Goal: Information Seeking & Learning: Learn about a topic

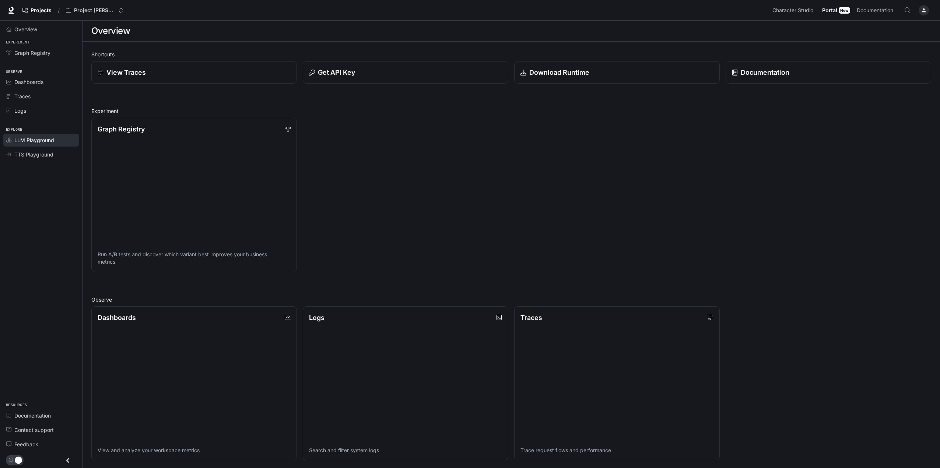
click at [28, 143] on span "LLM Playground" at bounding box center [34, 140] width 40 height 8
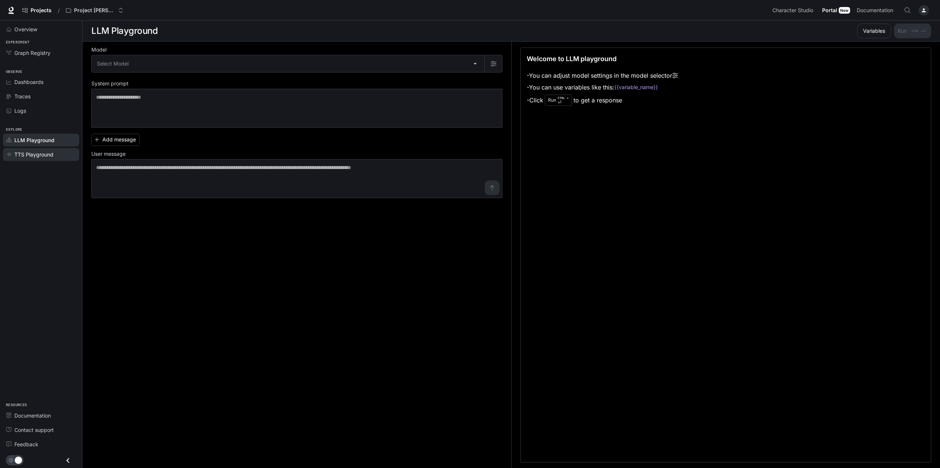
click at [29, 156] on span "TTS Playground" at bounding box center [33, 155] width 39 height 8
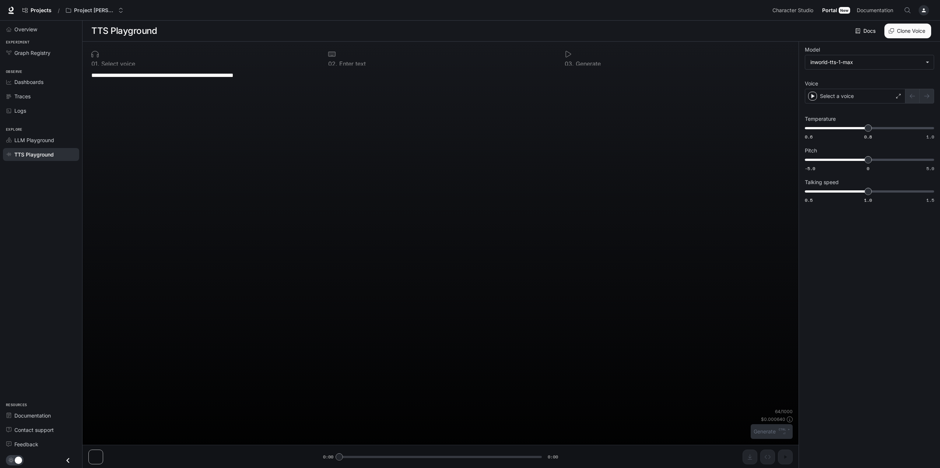
type textarea "**********"
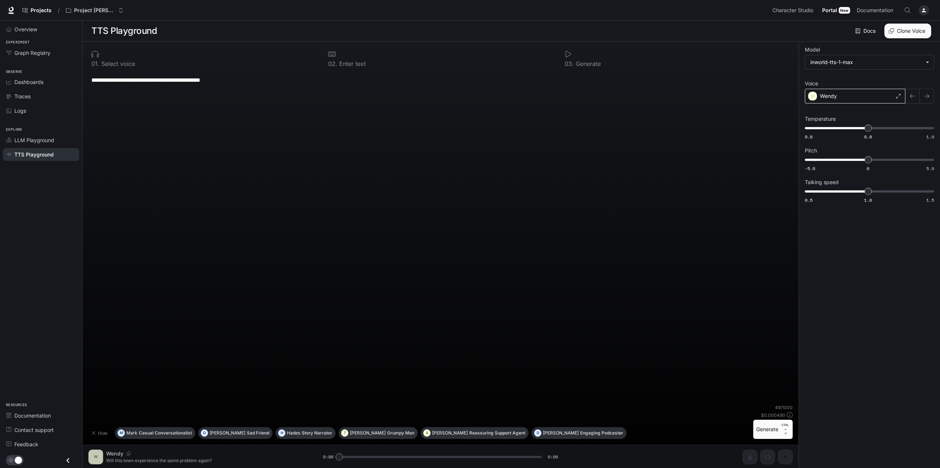
click at [844, 95] on div "Wendy" at bounding box center [855, 96] width 101 height 15
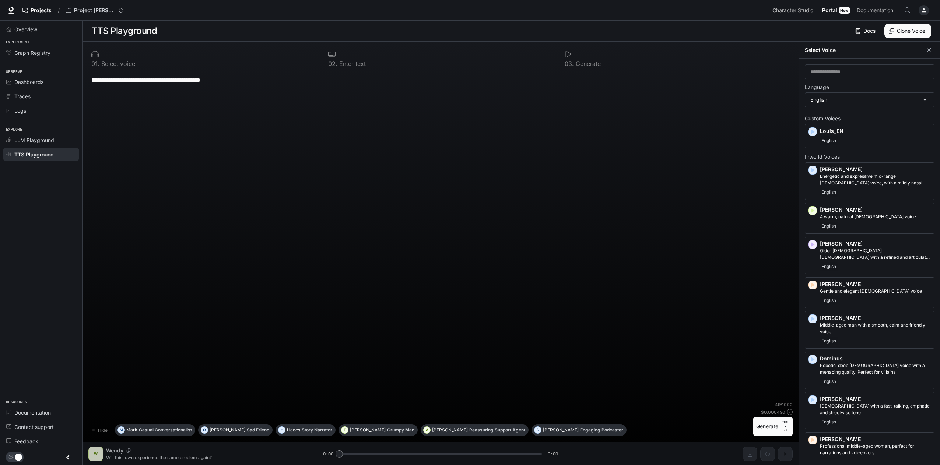
click at [909, 31] on button "Clone Voice" at bounding box center [908, 31] width 47 height 15
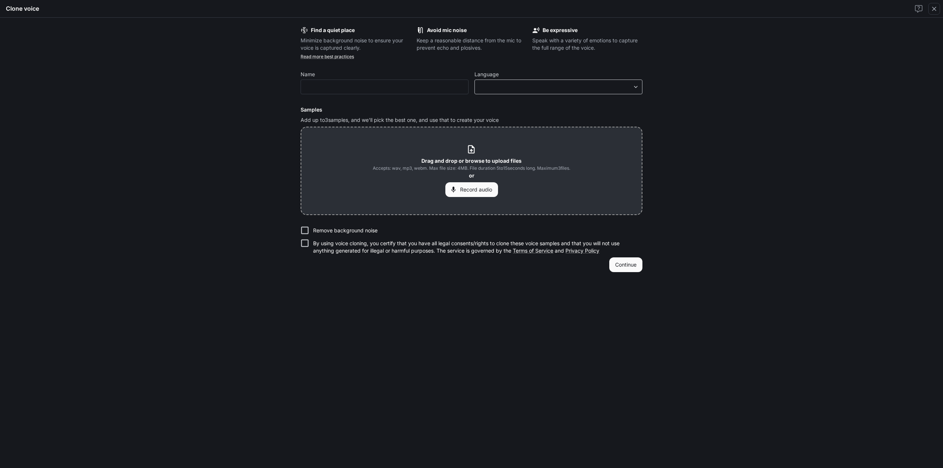
click at [517, 84] on body "**********" at bounding box center [471, 234] width 943 height 469
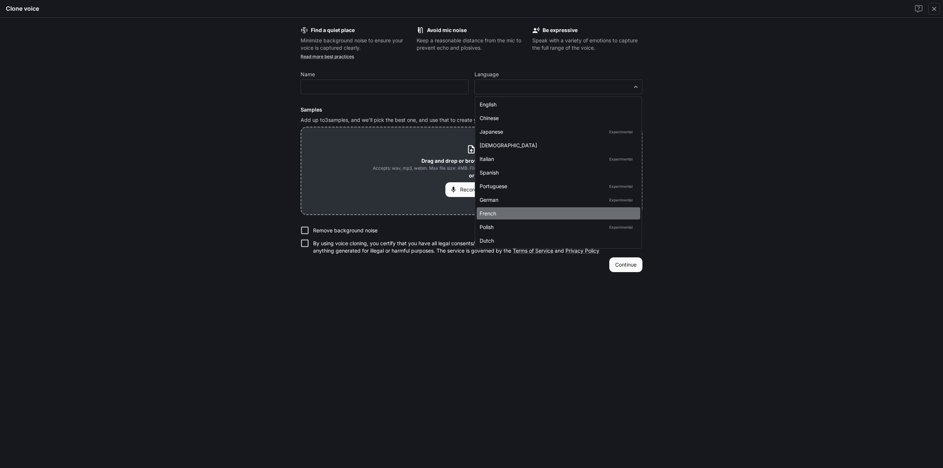
click at [531, 210] on div "French" at bounding box center [557, 214] width 155 height 8
type input "*****"
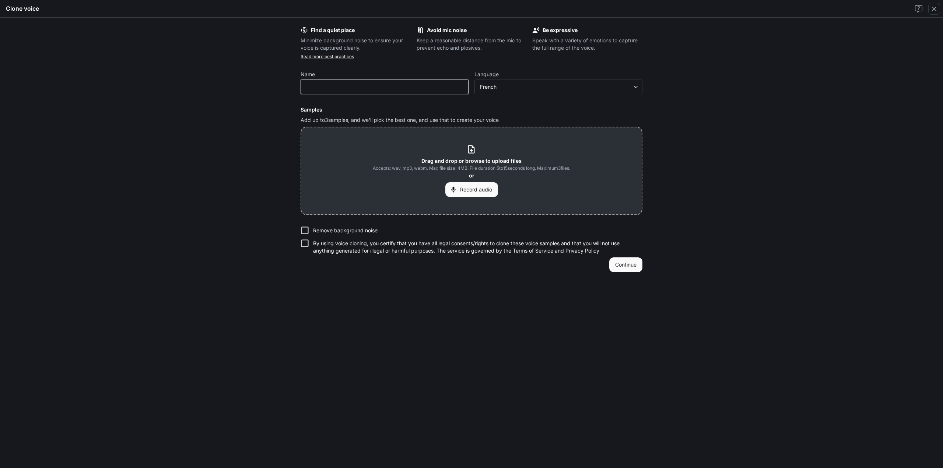
click at [385, 87] on input "text" at bounding box center [384, 86] width 167 height 7
type input "********"
click at [706, 218] on div "Find a quiet place Minimize background noise to ensure your voice is captured c…" at bounding box center [471, 243] width 943 height 451
drag, startPoint x: 753, startPoint y: 239, endPoint x: 763, endPoint y: 239, distance: 10.0
click at [753, 239] on div "Find a quiet place Minimize background noise to ensure your voice is captured c…" at bounding box center [471, 243] width 943 height 451
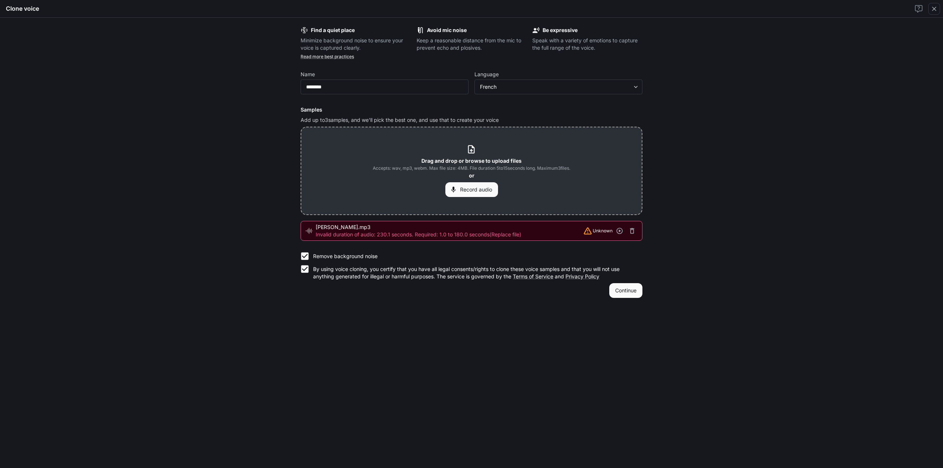
click at [784, 169] on div "Find a quiet place Minimize background noise to ensure your voice is captured c…" at bounding box center [471, 243] width 943 height 451
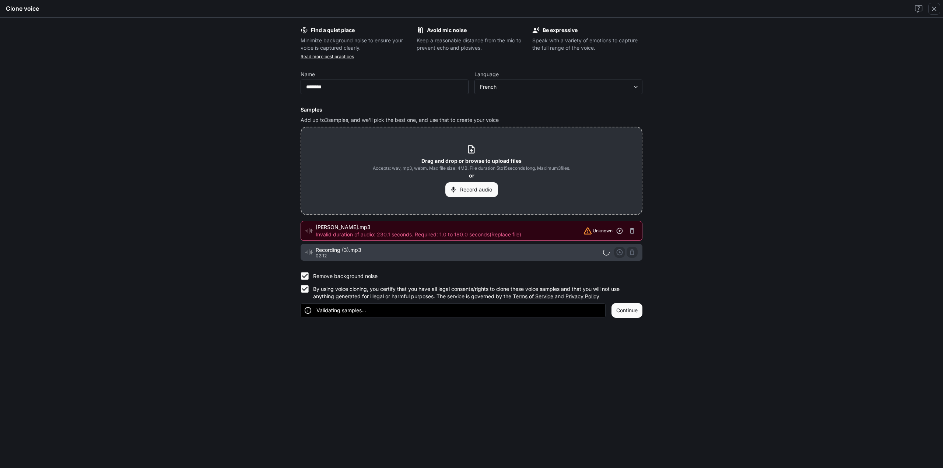
click at [624, 230] on button "button" at bounding box center [619, 230] width 11 height 11
click at [620, 231] on icon "button" at bounding box center [620, 231] width 6 height 6
click at [632, 231] on icon "button" at bounding box center [632, 230] width 7 height 7
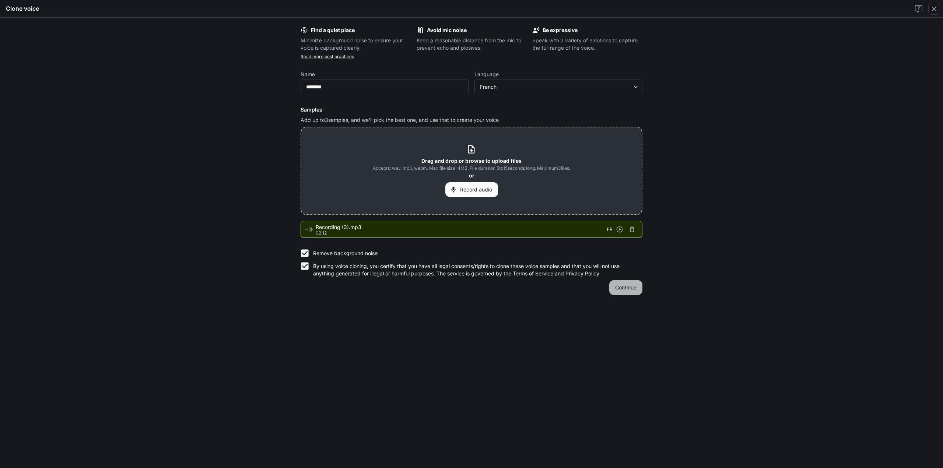
click at [631, 288] on button "Continue" at bounding box center [625, 287] width 33 height 15
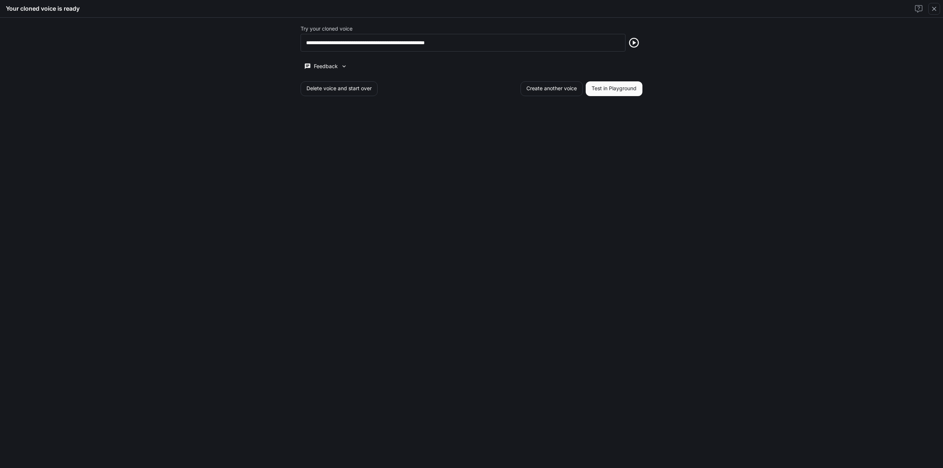
click at [612, 91] on button "Test in Playground" at bounding box center [614, 88] width 57 height 15
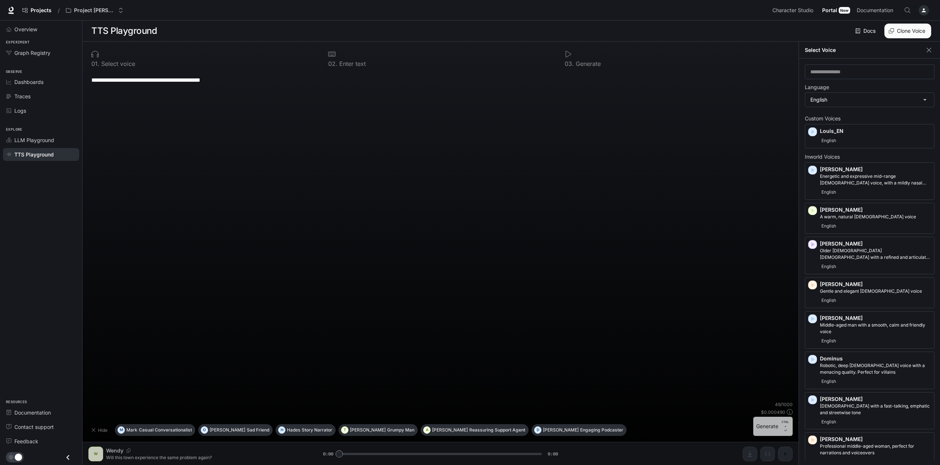
click at [768, 430] on button "Generate CTRL + ⏎" at bounding box center [772, 426] width 39 height 19
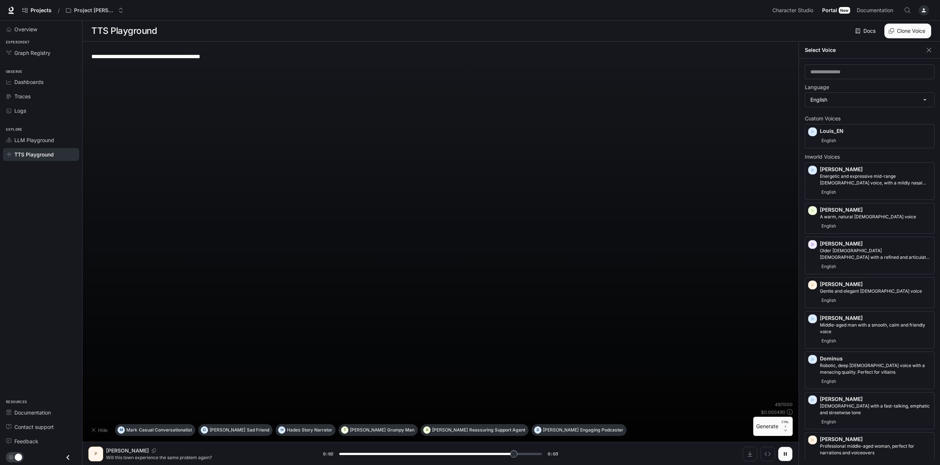
click at [254, 55] on textarea "**********" at bounding box center [440, 56] width 699 height 8
type input "*"
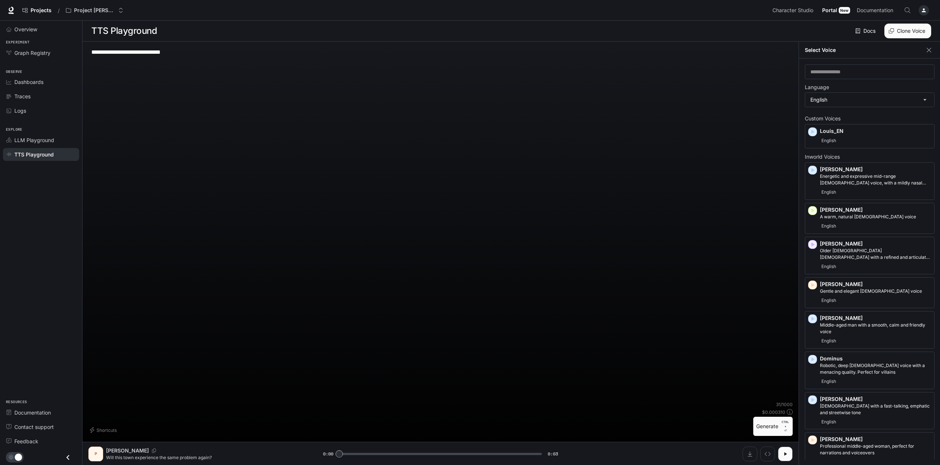
type textarea "**********"
click at [771, 430] on button "Generate CTRL + ⏎" at bounding box center [772, 426] width 39 height 19
type input "*"
click at [182, 53] on textarea "**********" at bounding box center [440, 56] width 699 height 17
type textarea "**********"
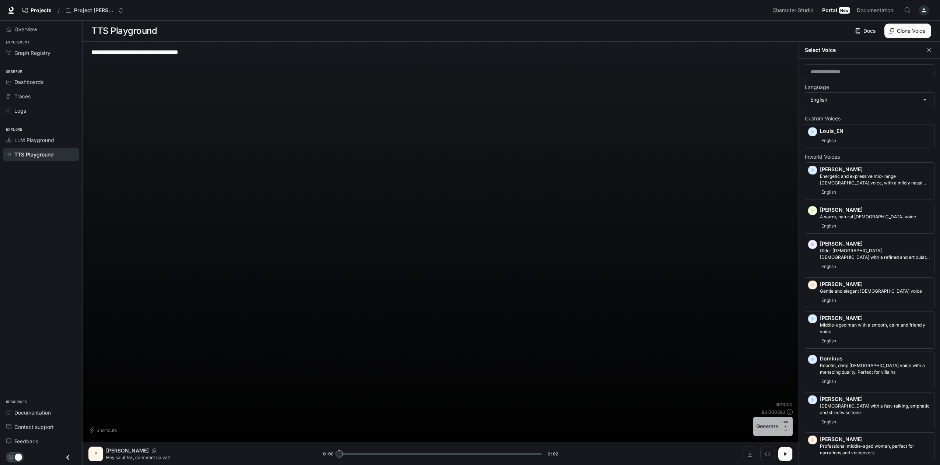
click at [760, 435] on button "Generate CTRL + ⏎" at bounding box center [772, 426] width 39 height 19
type input "*"
drag, startPoint x: 325, startPoint y: 204, endPoint x: 356, endPoint y: 204, distance: 30.9
click at [325, 204] on div "**********" at bounding box center [440, 225] width 704 height 354
click at [840, 73] on input "text" at bounding box center [869, 71] width 129 height 7
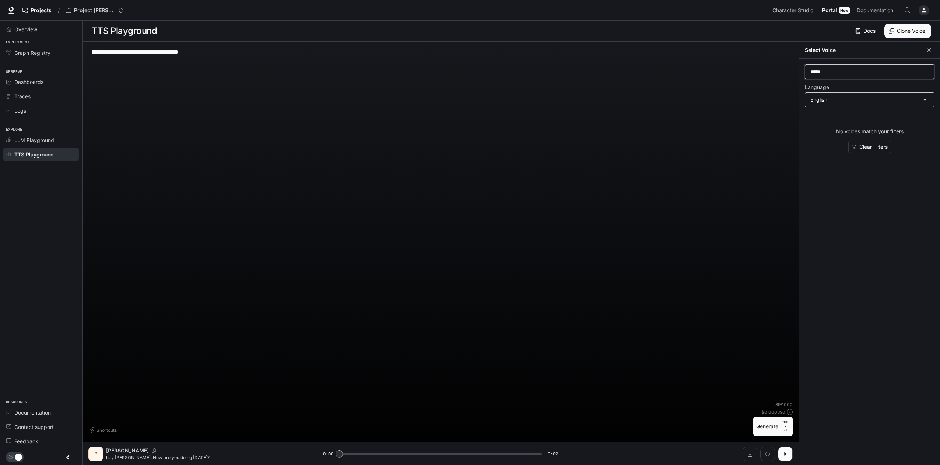
type input "*****"
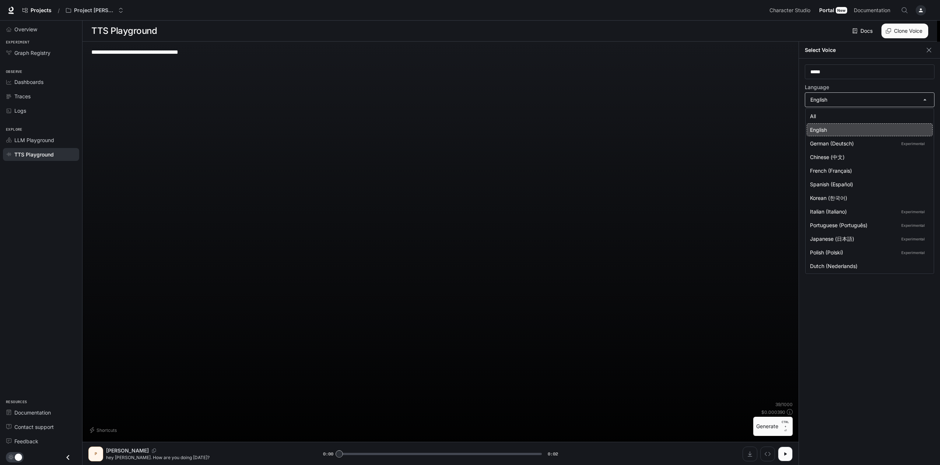
click at [834, 104] on body "**********" at bounding box center [470, 233] width 940 height 466
click at [850, 172] on div "French (Français)" at bounding box center [868, 171] width 116 height 8
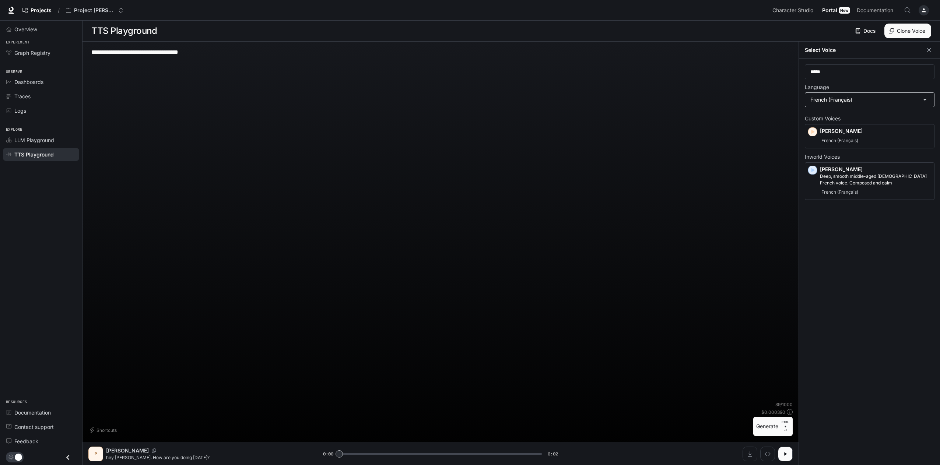
click at [821, 101] on body "**********" at bounding box center [470, 233] width 940 height 466
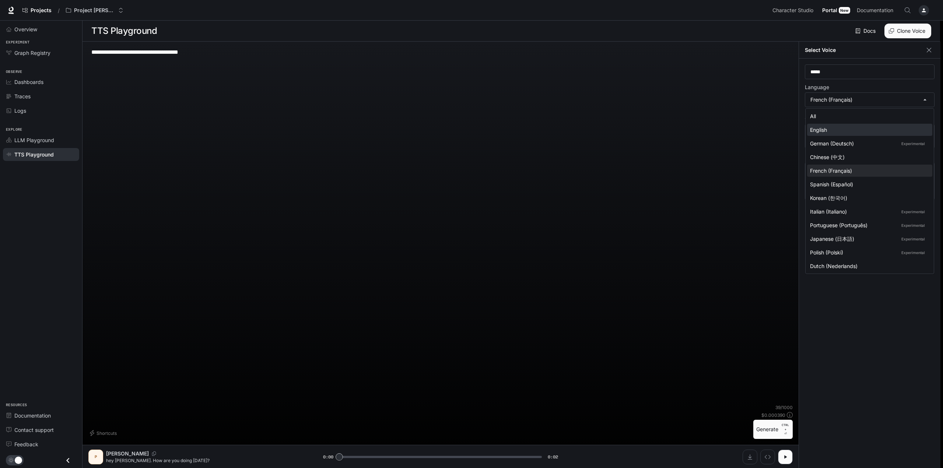
click at [830, 127] on div "English" at bounding box center [868, 130] width 116 height 8
type input "*****"
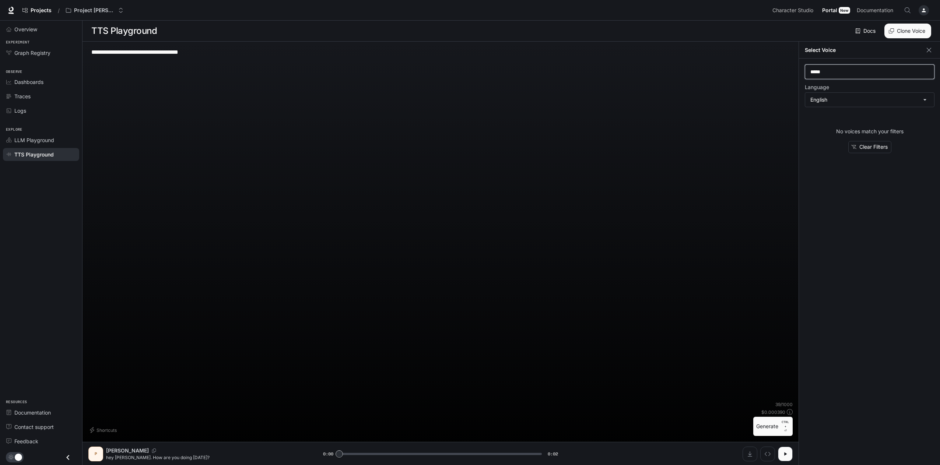
click at [837, 72] on input "*****" at bounding box center [869, 71] width 129 height 7
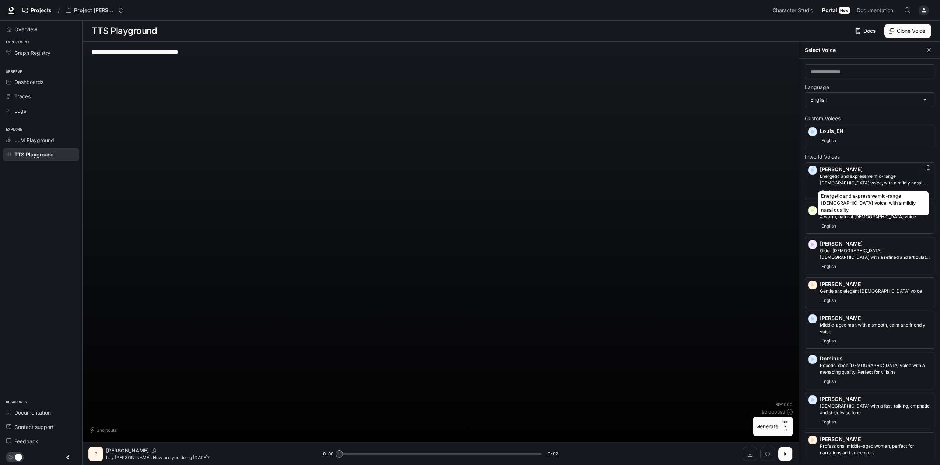
click at [837, 182] on p "Energetic and expressive mid-range [DEMOGRAPHIC_DATA] voice, with a mildly nasa…" at bounding box center [875, 179] width 111 height 13
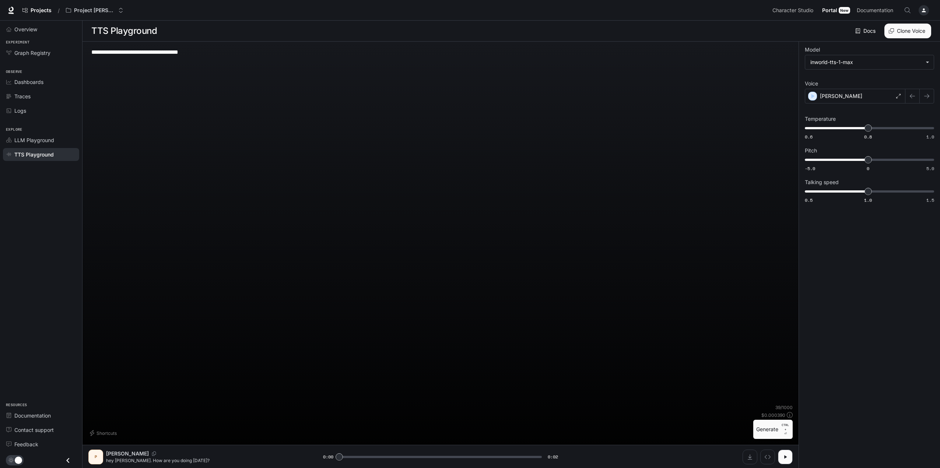
click at [767, 428] on button "Generate CTRL + ⏎" at bounding box center [772, 429] width 39 height 19
click at [883, 97] on div "[PERSON_NAME]" at bounding box center [855, 96] width 101 height 15
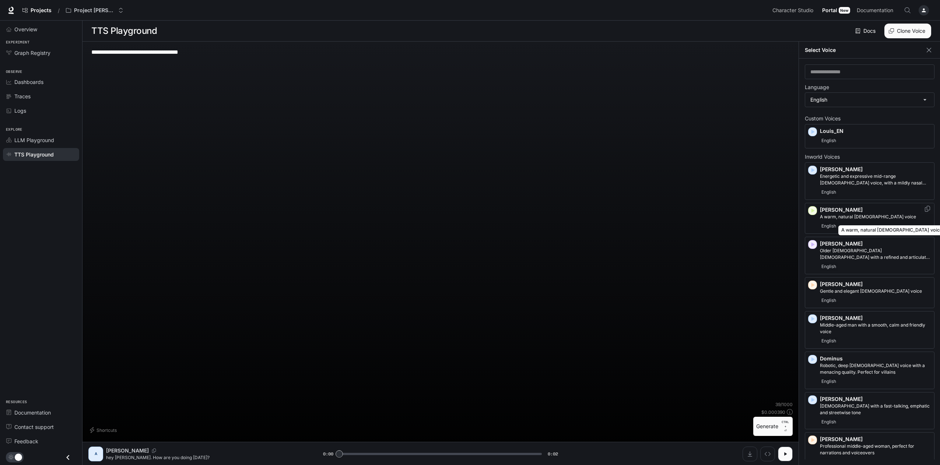
click at [847, 218] on p "A warm, natural [DEMOGRAPHIC_DATA] voice" at bounding box center [875, 217] width 111 height 7
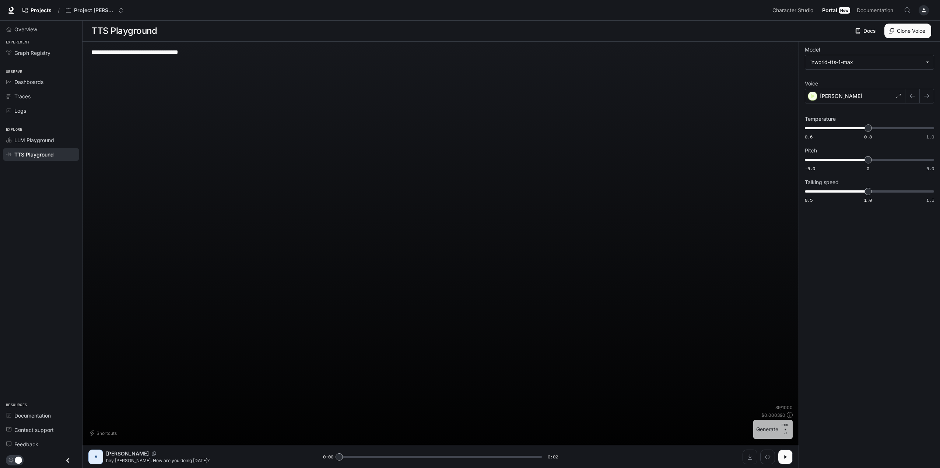
click at [774, 428] on button "Generate CTRL + ⏎" at bounding box center [772, 429] width 39 height 19
click at [837, 97] on div "[PERSON_NAME]" at bounding box center [855, 96] width 101 height 15
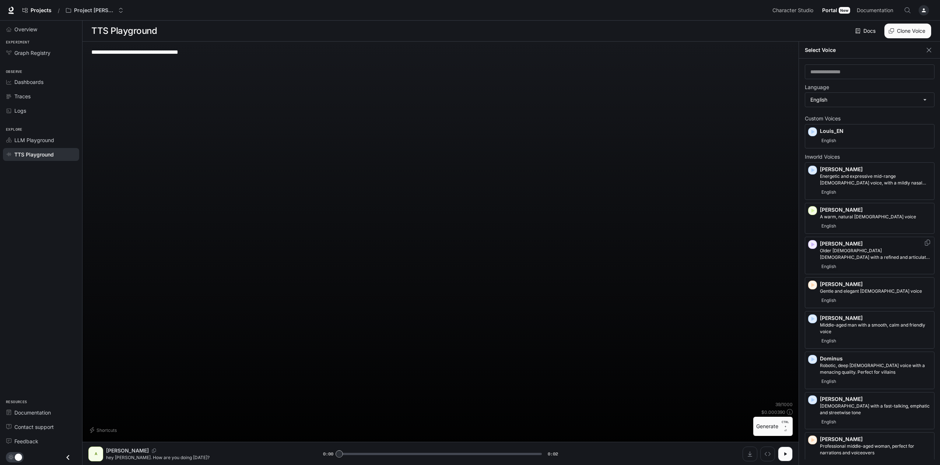
click at [847, 255] on p "Older [DEMOGRAPHIC_DATA] [DEMOGRAPHIC_DATA] with a refined and articulate voice" at bounding box center [875, 254] width 111 height 13
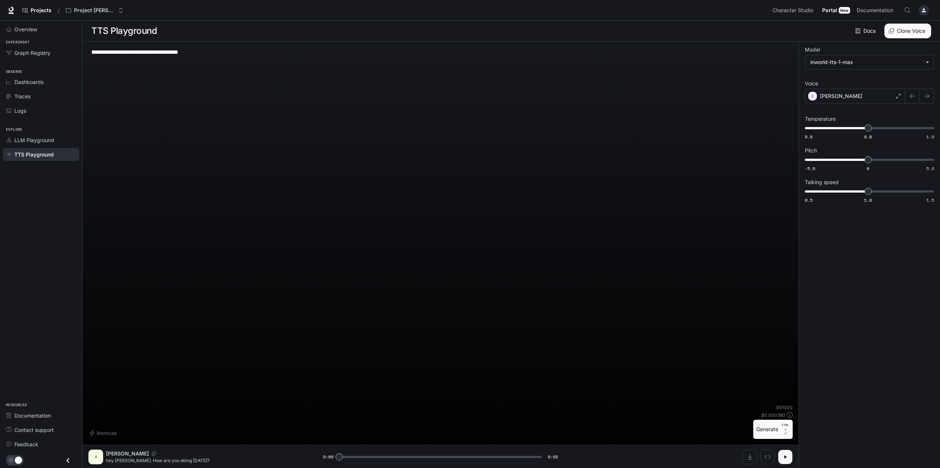
click at [770, 431] on button "Generate CTRL + ⏎" at bounding box center [772, 429] width 39 height 19
click at [844, 96] on div "[PERSON_NAME]" at bounding box center [855, 96] width 101 height 15
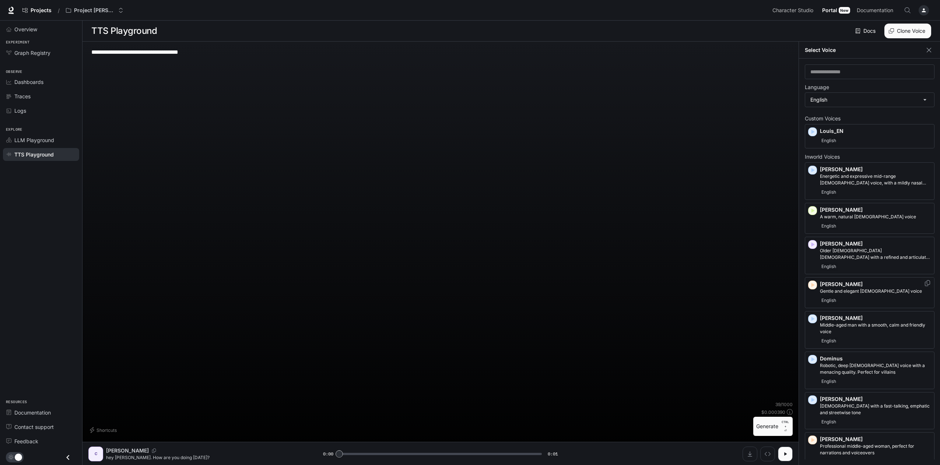
click at [843, 296] on div "English" at bounding box center [875, 300] width 111 height 9
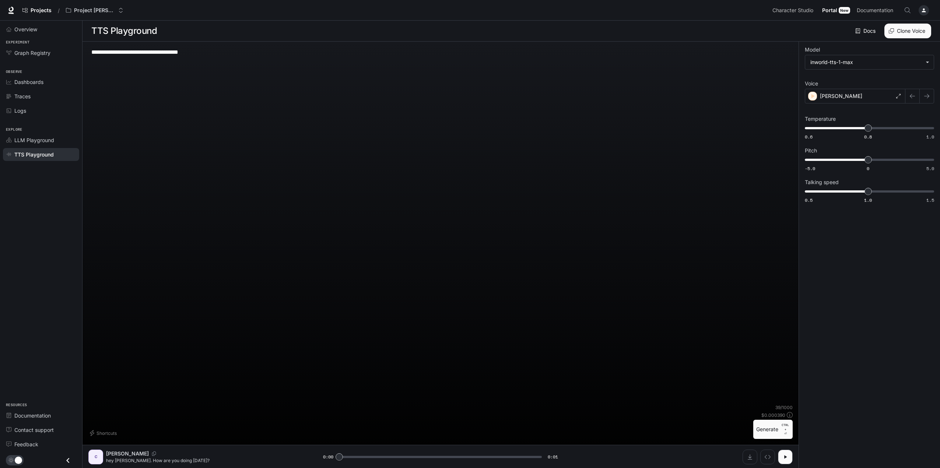
click at [767, 431] on button "Generate CTRL + ⏎" at bounding box center [772, 429] width 39 height 19
click at [836, 96] on p "[PERSON_NAME]" at bounding box center [841, 95] width 42 height 7
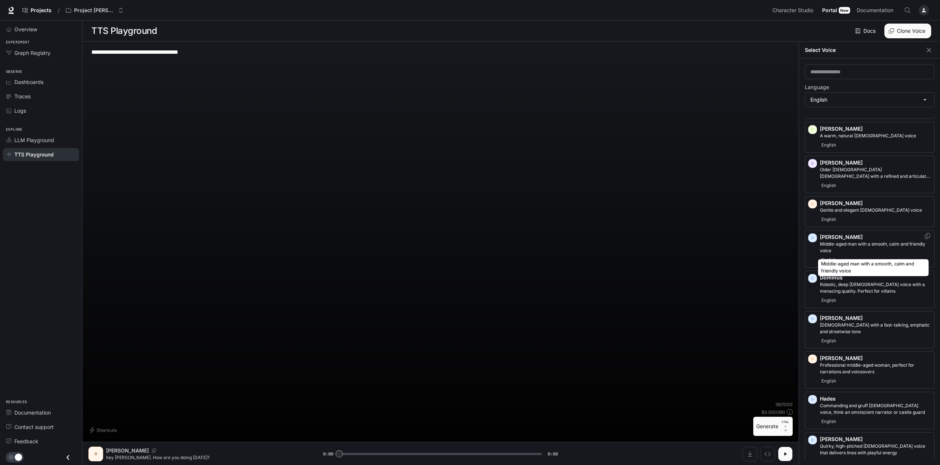
scroll to position [111, 0]
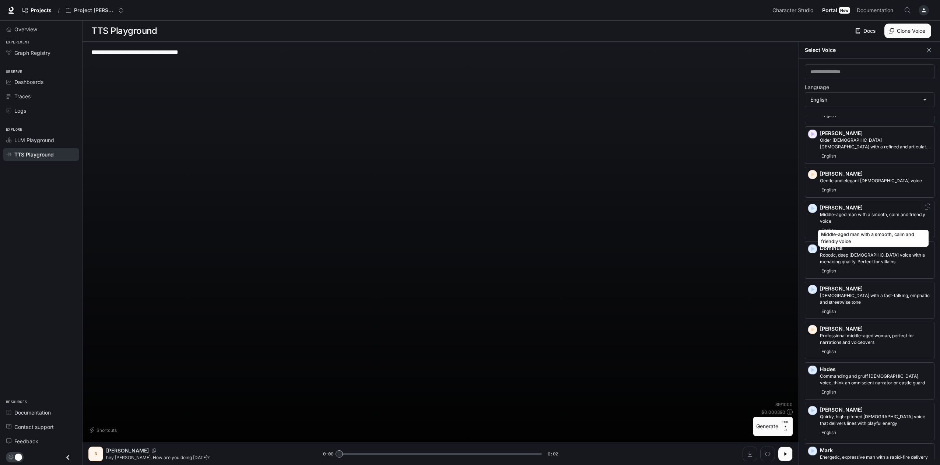
click at [847, 222] on p "Middle-aged man with a smooth, calm and friendly voice" at bounding box center [875, 217] width 111 height 13
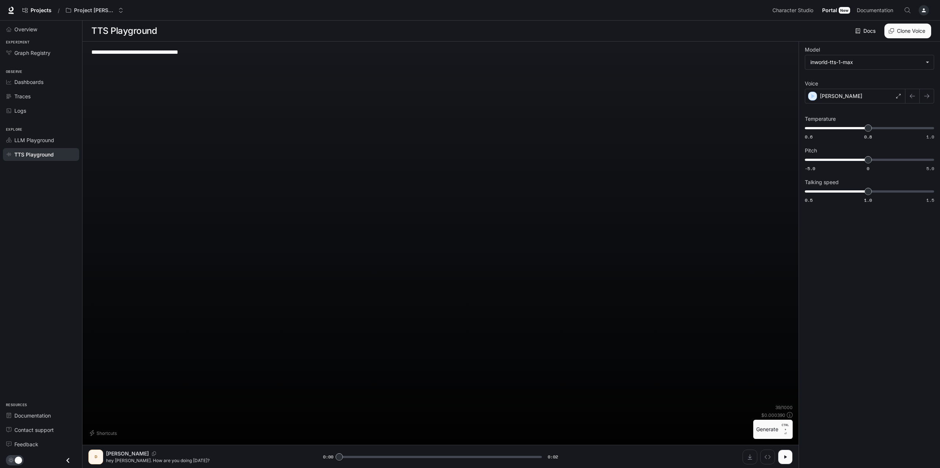
click at [766, 430] on button "Generate CTRL + ⏎" at bounding box center [772, 429] width 39 height 19
drag, startPoint x: 857, startPoint y: 98, endPoint x: 852, endPoint y: 95, distance: 5.6
click at [857, 98] on div "[PERSON_NAME]" at bounding box center [855, 96] width 101 height 15
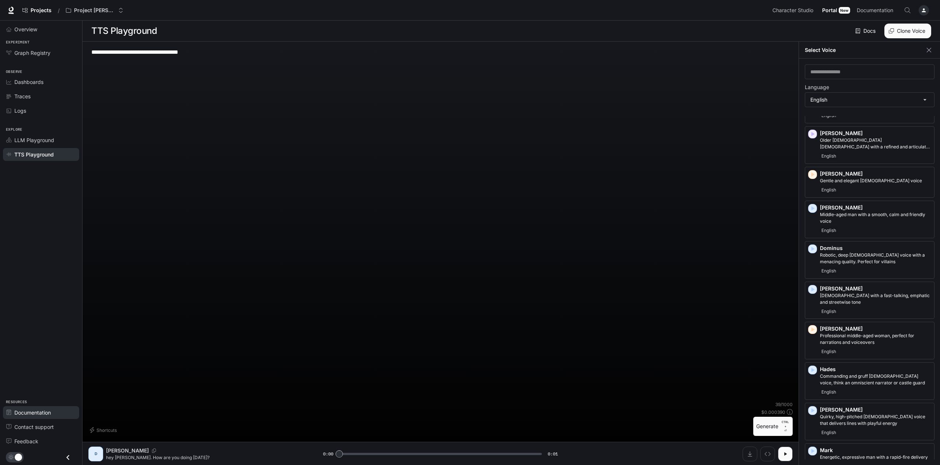
drag, startPoint x: 26, startPoint y: 411, endPoint x: 58, endPoint y: 407, distance: 32.3
click at [26, 411] on span "Documentation" at bounding box center [32, 413] width 36 height 8
click at [831, 262] on p "Robotic, deep [DEMOGRAPHIC_DATA] voice with a menacing quality. Perfect for vil…" at bounding box center [875, 258] width 111 height 13
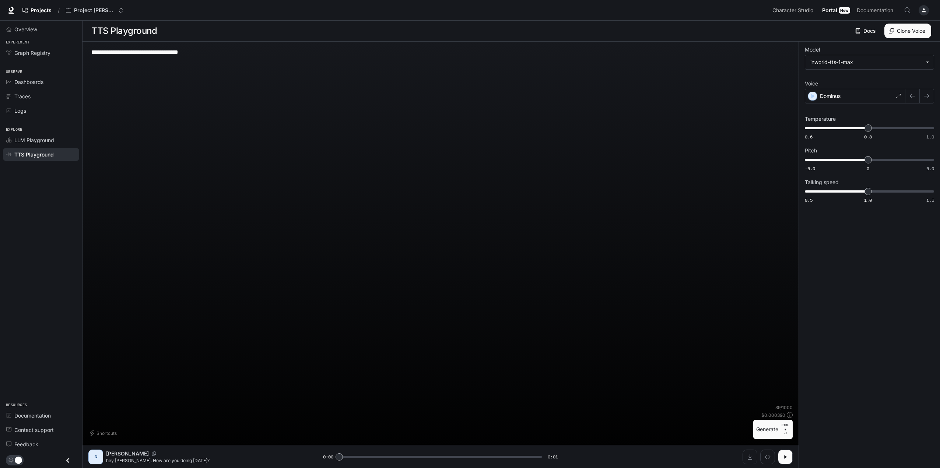
click at [764, 426] on button "Generate CTRL + ⏎" at bounding box center [772, 429] width 39 height 19
click at [844, 94] on div "Dominus" at bounding box center [855, 96] width 101 height 15
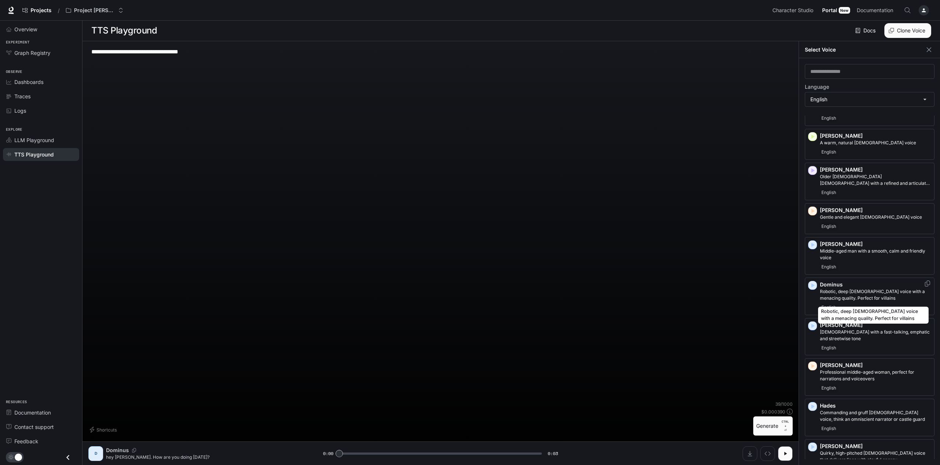
scroll to position [3, 0]
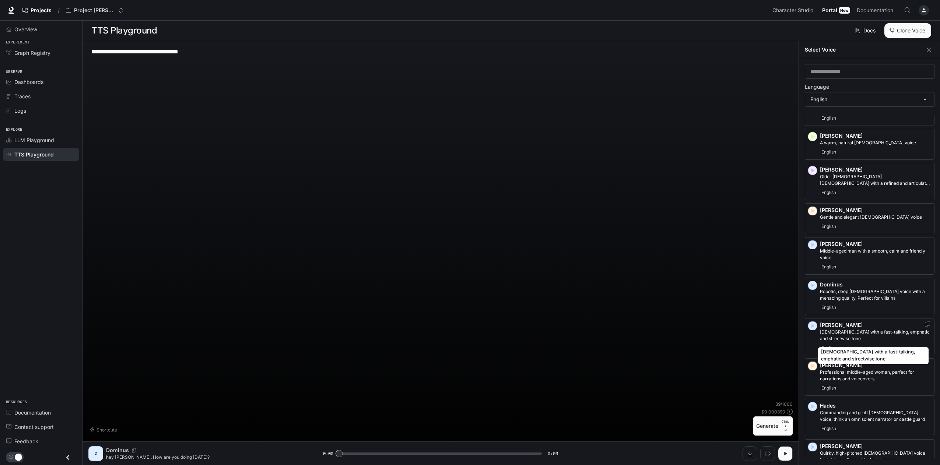
click at [830, 329] on p "[DEMOGRAPHIC_DATA] with a fast-talking, emphatic and streetwise tone" at bounding box center [875, 335] width 111 height 13
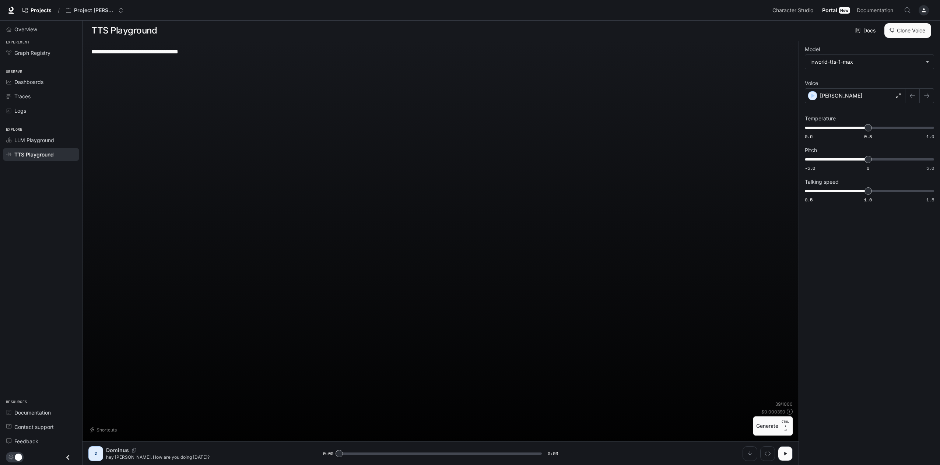
scroll to position [0, 0]
click at [766, 428] on button "Generate CTRL + ⏎" at bounding box center [772, 429] width 39 height 19
click at [823, 98] on p "[PERSON_NAME]" at bounding box center [841, 95] width 42 height 7
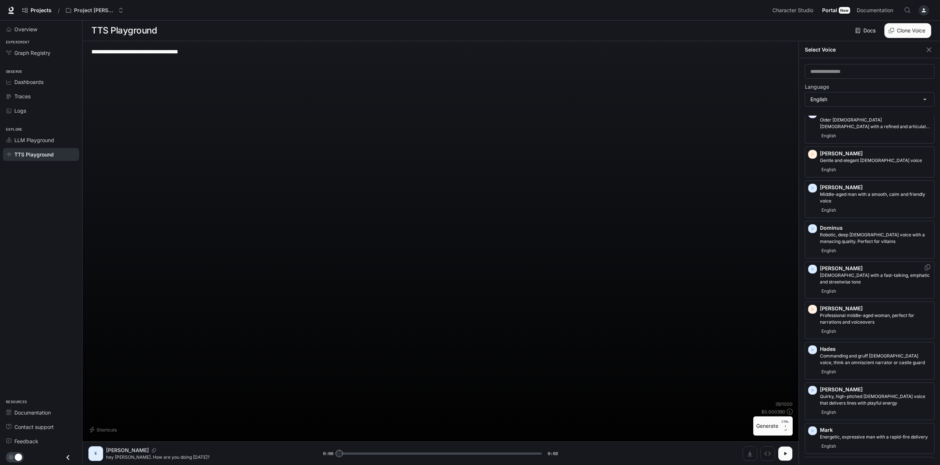
scroll to position [184, 0]
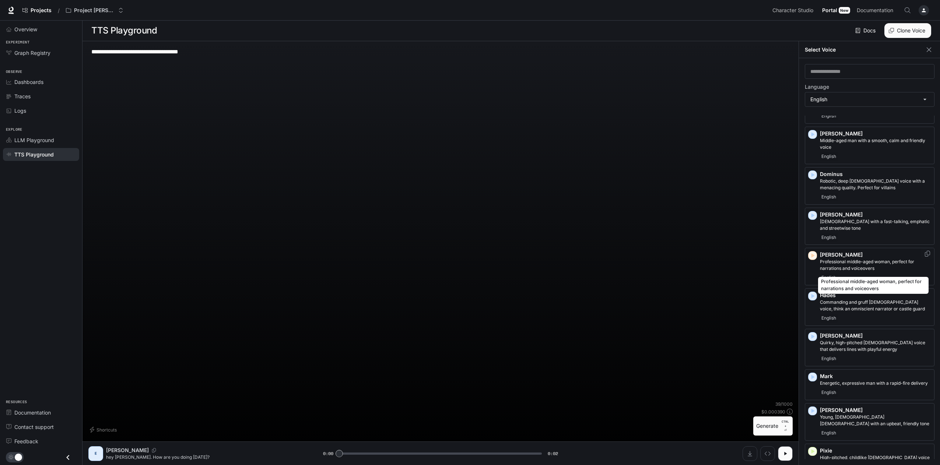
click at [847, 262] on p "Professional middle-aged woman, perfect for narrations and voiceovers" at bounding box center [875, 265] width 111 height 13
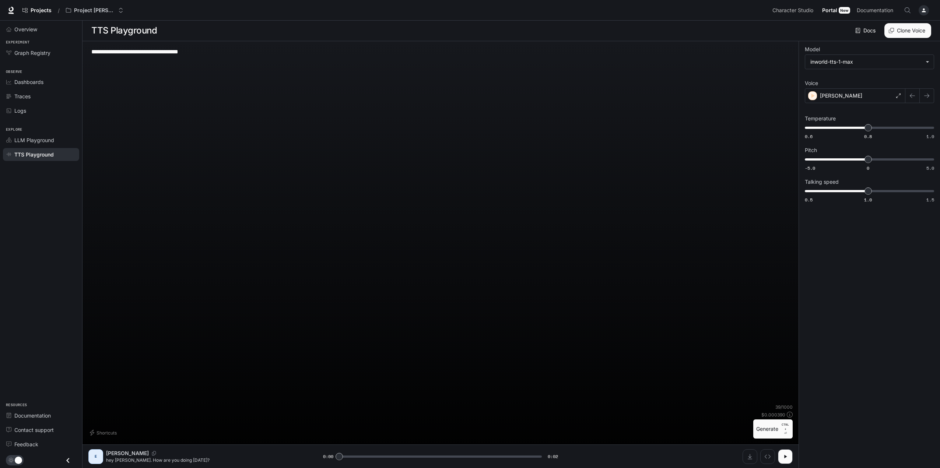
click at [759, 426] on button "Generate CTRL + ⏎" at bounding box center [772, 429] width 39 height 19
click at [829, 97] on p "[PERSON_NAME]" at bounding box center [841, 95] width 42 height 7
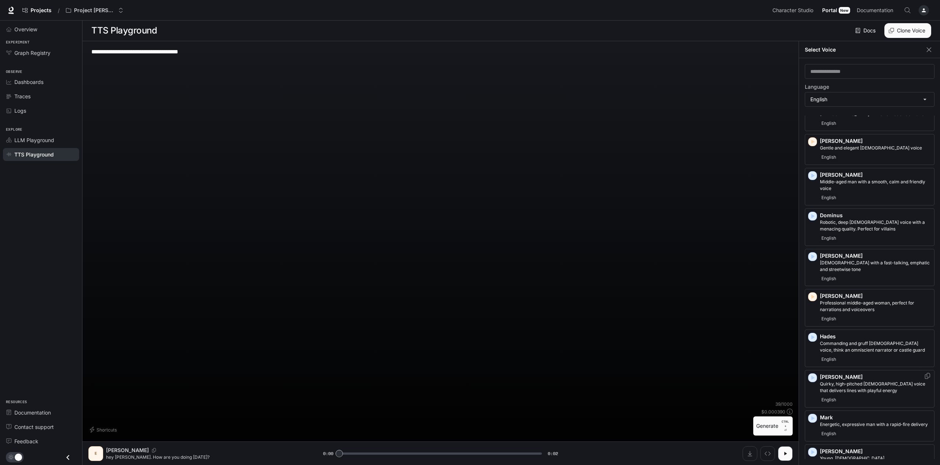
scroll to position [332, 0]
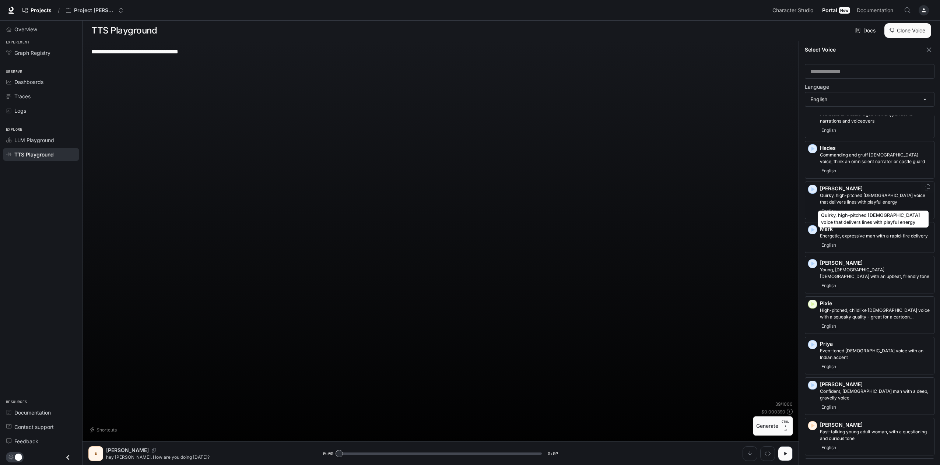
click at [850, 192] on p "Quirky, high-pitched [DEMOGRAPHIC_DATA] voice that delivers lines with playful …" at bounding box center [875, 198] width 111 height 13
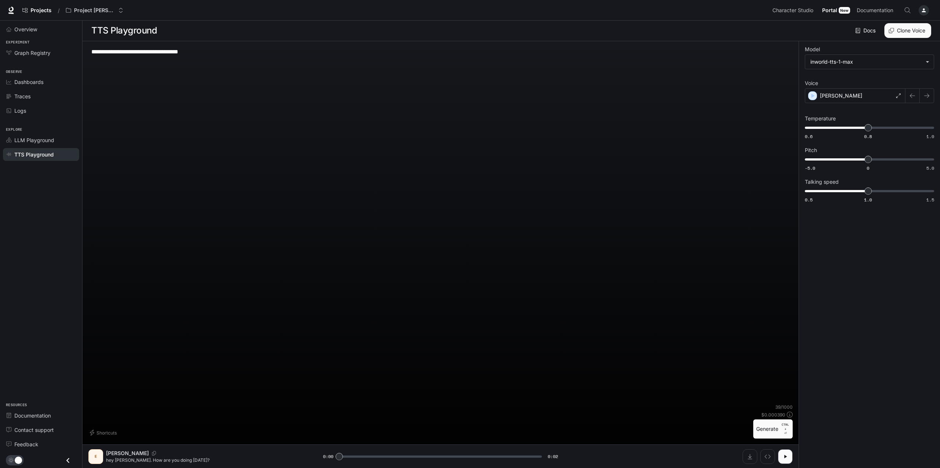
click at [764, 426] on button "Generate CTRL + ⏎" at bounding box center [772, 429] width 39 height 19
drag, startPoint x: 826, startPoint y: 97, endPoint x: 830, endPoint y: 102, distance: 6.8
click at [826, 97] on p "[PERSON_NAME]" at bounding box center [841, 95] width 42 height 7
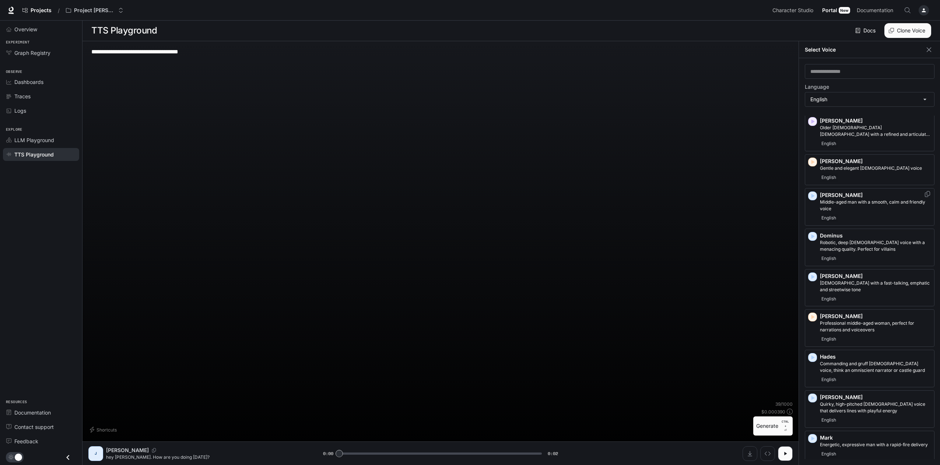
scroll to position [295, 0]
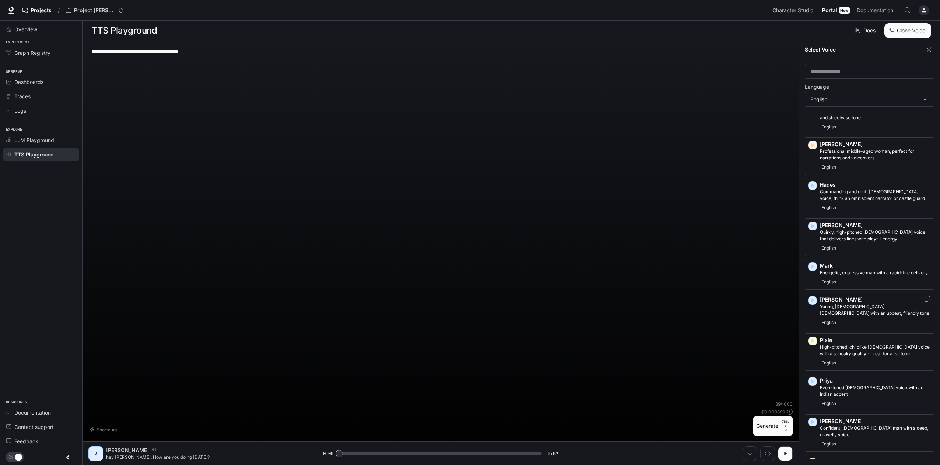
click at [843, 318] on div "[PERSON_NAME], [DEMOGRAPHIC_DATA] [DEMOGRAPHIC_DATA] with an upbeat, friendly t…" at bounding box center [875, 311] width 111 height 31
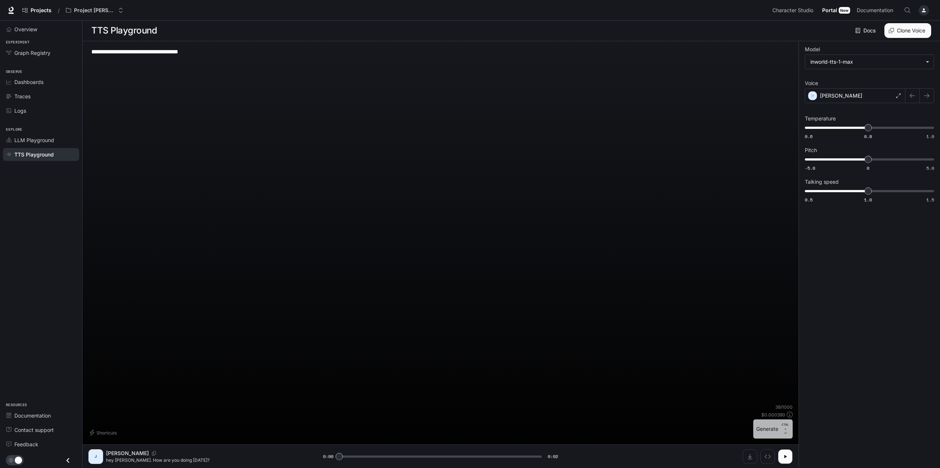
click at [766, 430] on button "Generate CTRL + ⏎" at bounding box center [772, 429] width 39 height 19
drag, startPoint x: 838, startPoint y: 96, endPoint x: 838, endPoint y: 105, distance: 8.8
click at [838, 96] on div "[PERSON_NAME]" at bounding box center [855, 95] width 101 height 15
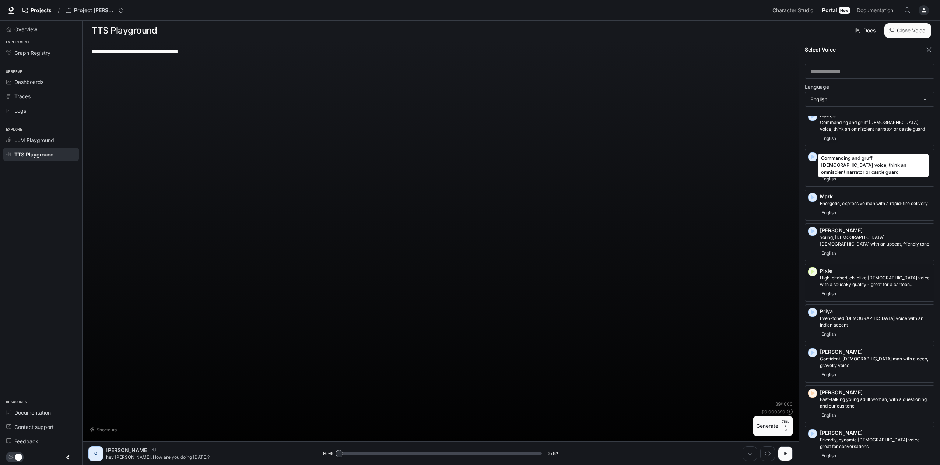
scroll to position [368, 0]
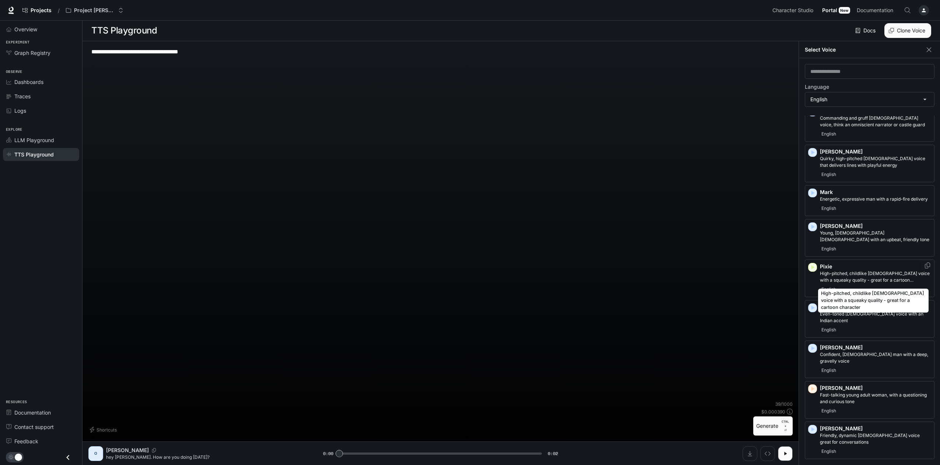
click at [844, 277] on p "High-pitched, childlike [DEMOGRAPHIC_DATA] voice with a squeaky quality - great…" at bounding box center [875, 276] width 111 height 13
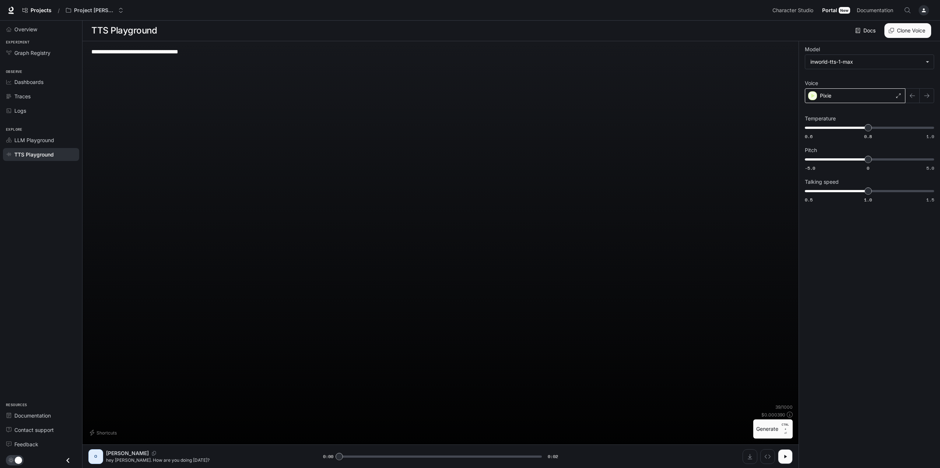
click at [867, 99] on div "Pixie" at bounding box center [855, 95] width 101 height 15
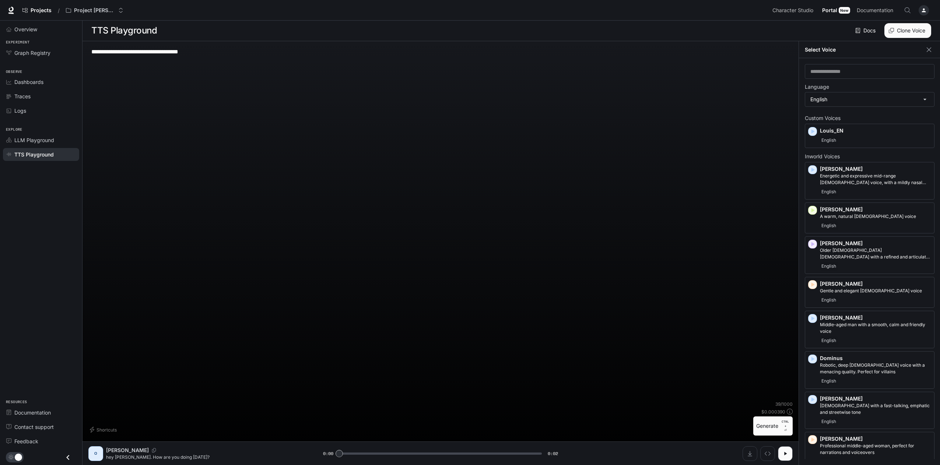
scroll to position [0, 0]
drag, startPoint x: 873, startPoint y: 183, endPoint x: 816, endPoint y: 179, distance: 56.9
click at [816, 179] on div "[PERSON_NAME] and expressive mid-range [DEMOGRAPHIC_DATA] voice, with a mildly …" at bounding box center [870, 181] width 130 height 38
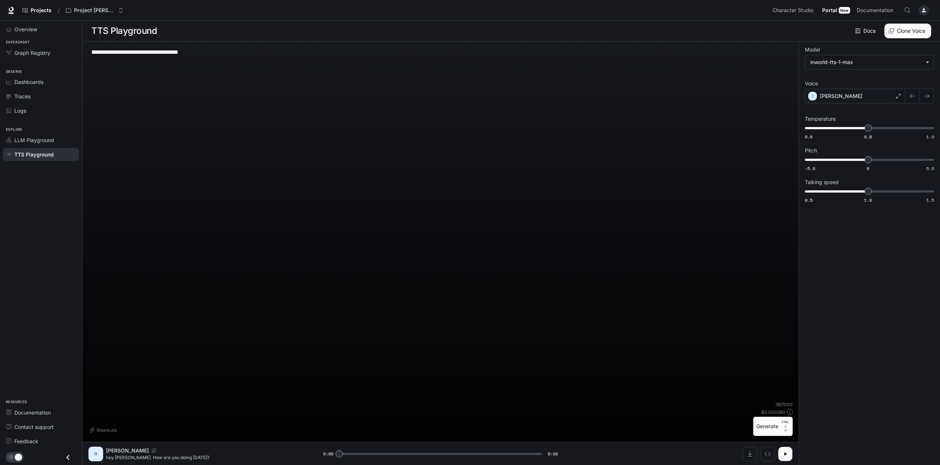
copy p "Energetic and expressive mid-range [DEMOGRAPHIC_DATA] voice, with a mildly nasa…"
click at [831, 99] on div "[PERSON_NAME]" at bounding box center [855, 96] width 101 height 15
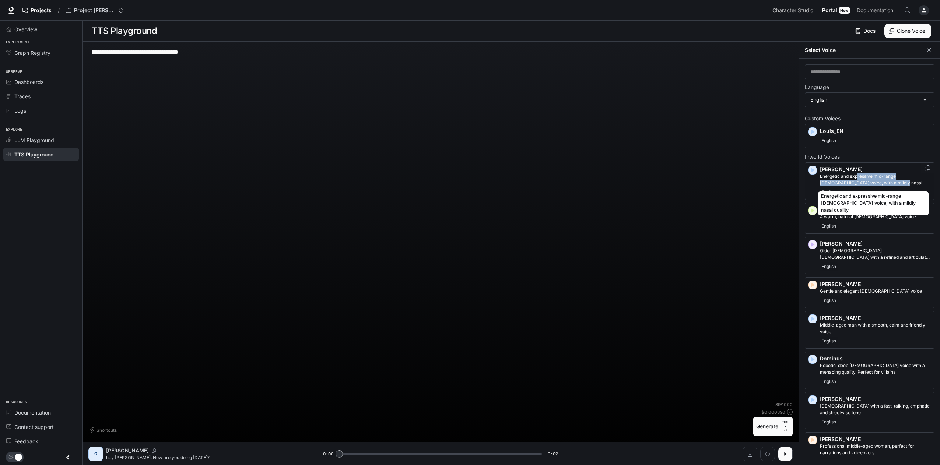
drag, startPoint x: 877, startPoint y: 183, endPoint x: 857, endPoint y: 179, distance: 20.1
click at [857, 179] on p "Energetic and expressive mid-range [DEMOGRAPHIC_DATA] voice, with a mildly nasa…" at bounding box center [875, 179] width 111 height 13
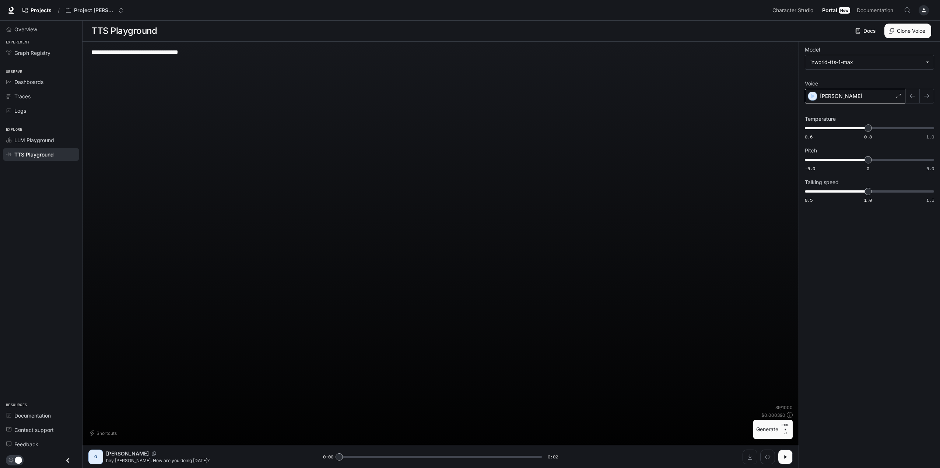
click at [871, 98] on div "[PERSON_NAME]" at bounding box center [855, 96] width 101 height 15
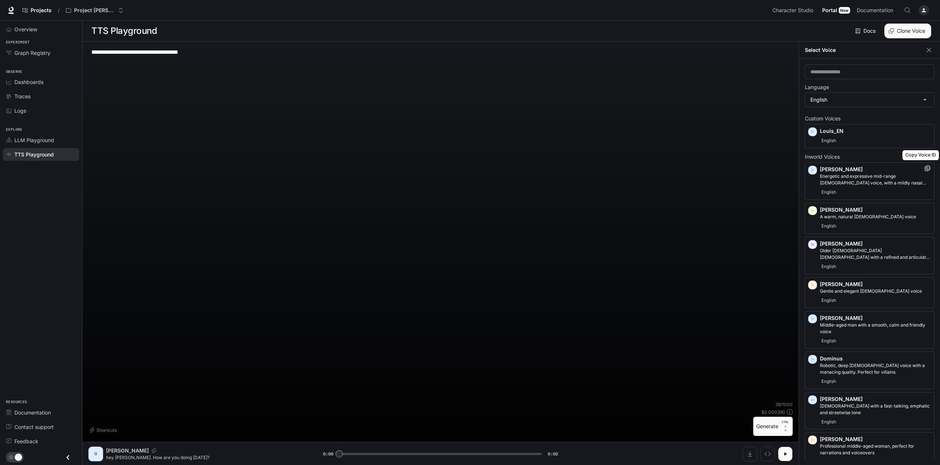
click at [924, 169] on icon "Copy Voice ID" at bounding box center [927, 168] width 7 height 6
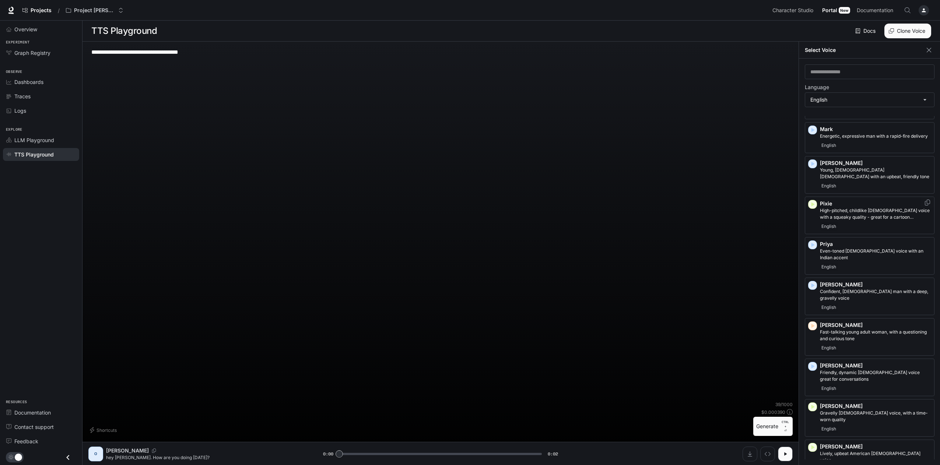
scroll to position [442, 0]
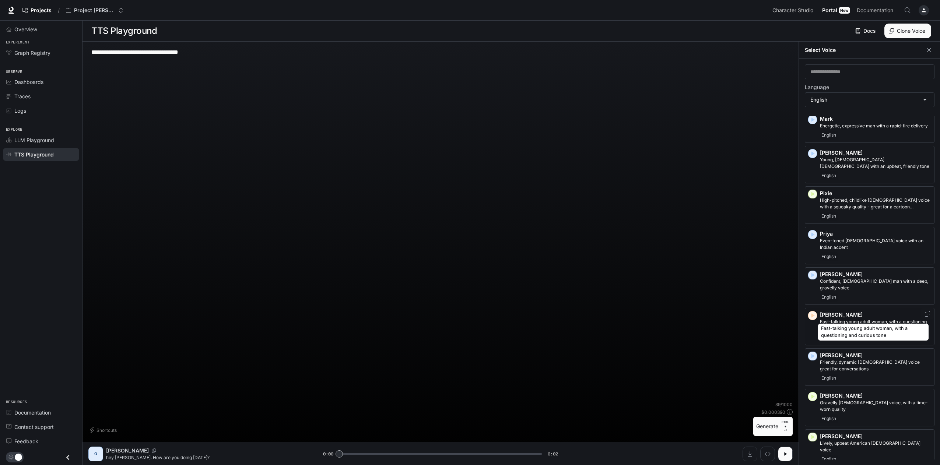
click at [846, 319] on p "Fast-talking young adult woman, with a questioning and curious tone" at bounding box center [875, 325] width 111 height 13
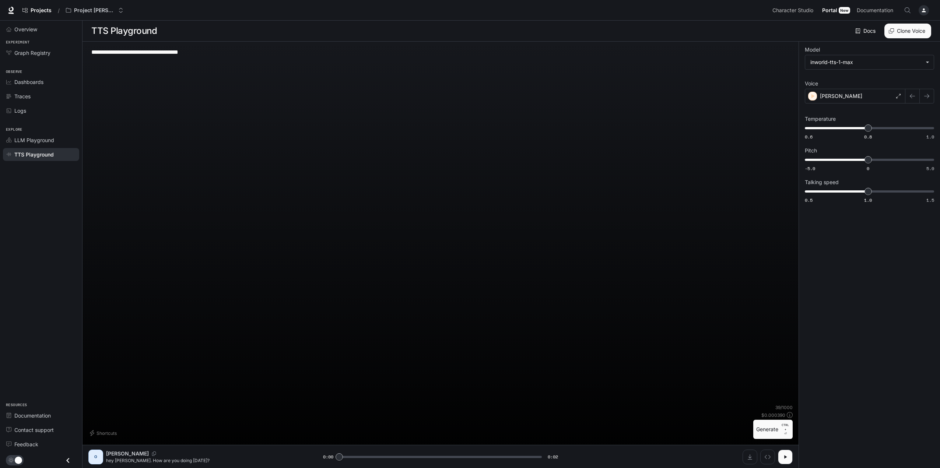
click at [766, 422] on button "Generate CTRL + ⏎" at bounding box center [772, 429] width 39 height 19
click at [860, 92] on div "[PERSON_NAME]" at bounding box center [855, 96] width 101 height 15
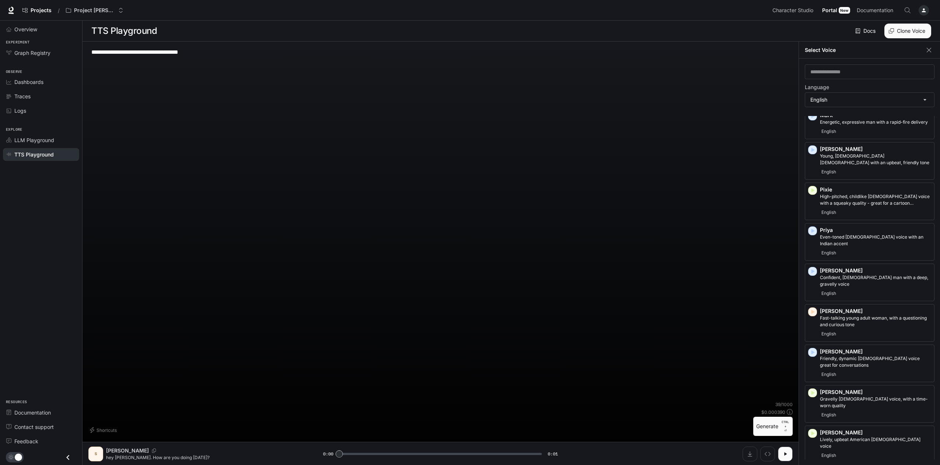
scroll to position [454, 0]
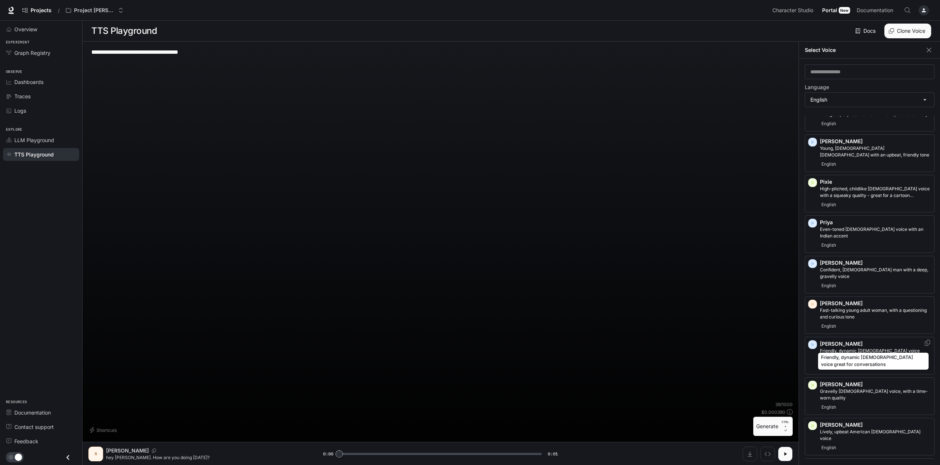
click at [852, 348] on p "Friendly, dynamic [DEMOGRAPHIC_DATA] voice great for conversations" at bounding box center [875, 354] width 111 height 13
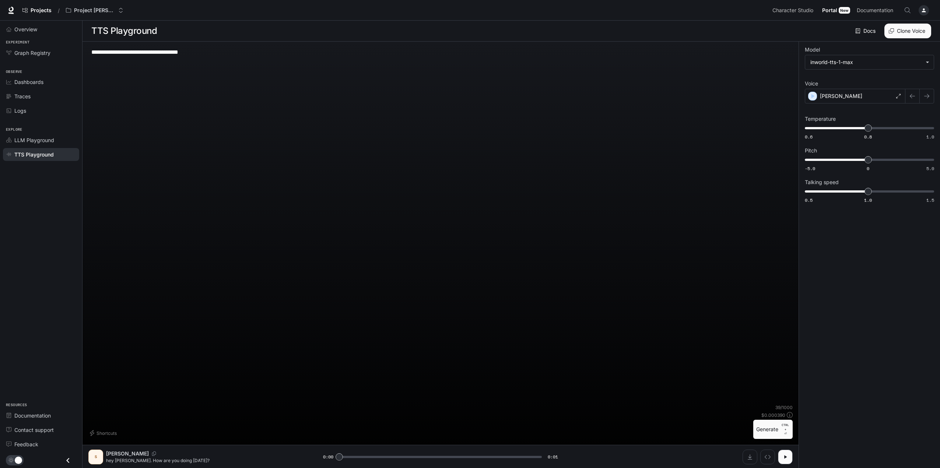
click at [770, 430] on button "Generate CTRL + ⏎" at bounding box center [772, 429] width 39 height 19
click at [841, 95] on div "[PERSON_NAME]" at bounding box center [855, 96] width 101 height 15
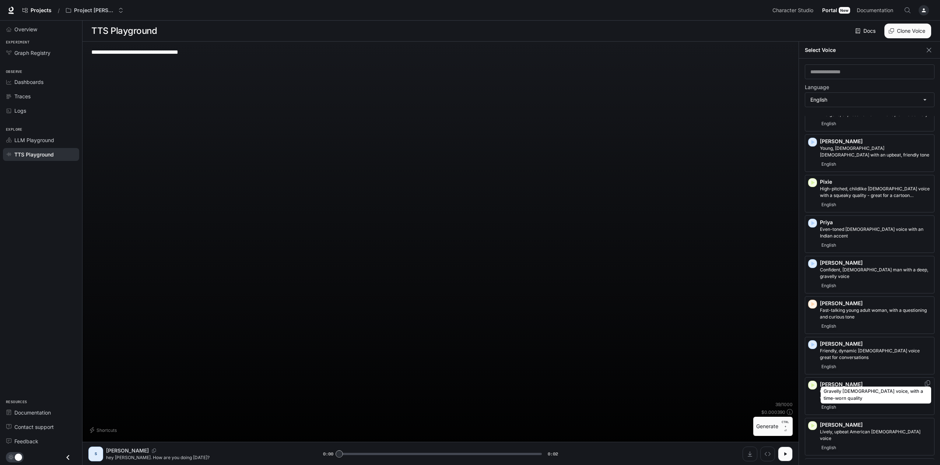
click at [846, 388] on p "Gravelly [DEMOGRAPHIC_DATA] voice, with a time-worn quality" at bounding box center [875, 394] width 111 height 13
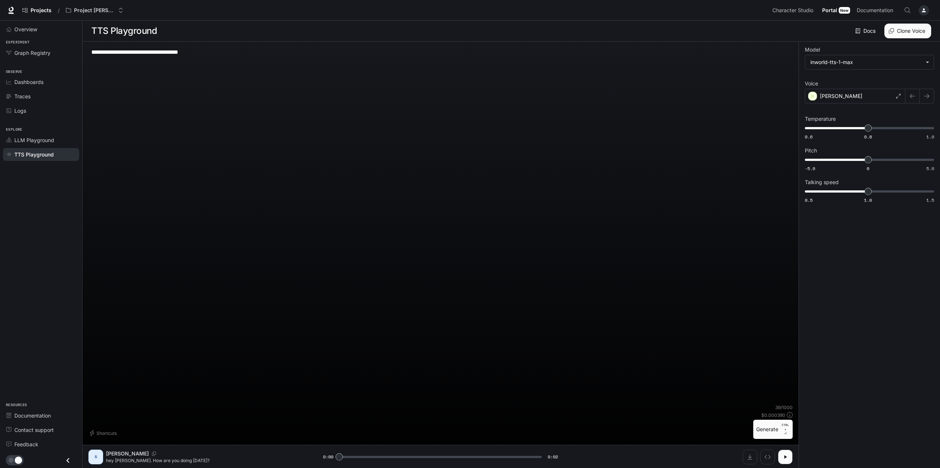
click at [767, 429] on button "Generate CTRL + ⏎" at bounding box center [772, 429] width 39 height 19
click at [854, 92] on div "[PERSON_NAME]" at bounding box center [855, 96] width 101 height 15
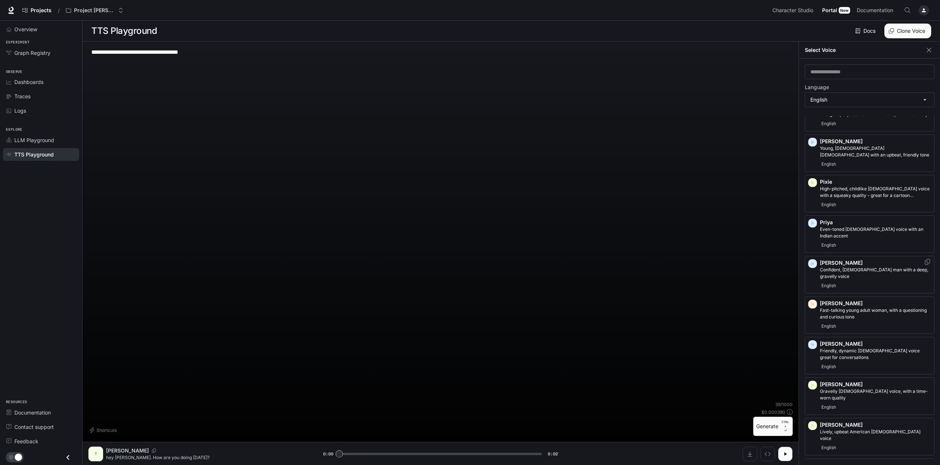
scroll to position [3, 0]
click at [851, 227] on p "Even-toned [DEMOGRAPHIC_DATA] voice with an Indian accent" at bounding box center [875, 232] width 111 height 13
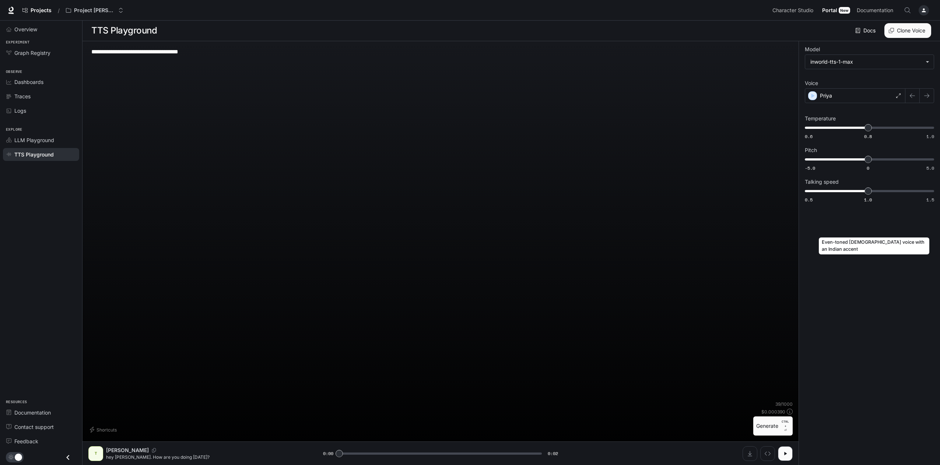
scroll to position [0, 0]
click at [765, 426] on button "Generate CTRL + ⏎" at bounding box center [772, 429] width 39 height 19
click at [767, 426] on button "Generate CTRL + ⏎" at bounding box center [772, 429] width 39 height 19
click at [834, 95] on div "Priya" at bounding box center [855, 95] width 101 height 15
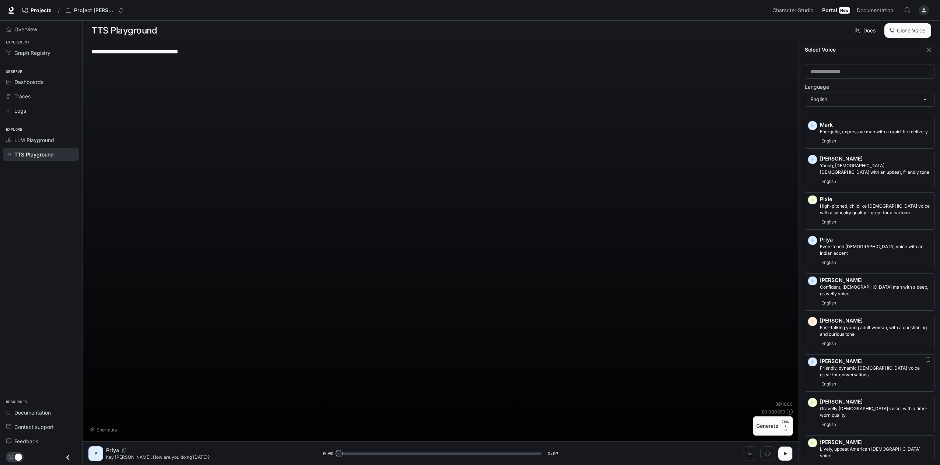
scroll to position [454, 0]
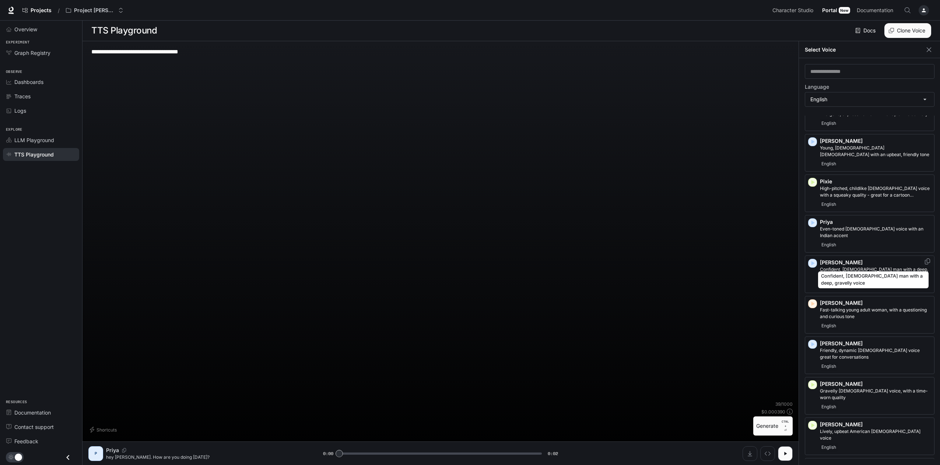
click at [842, 266] on p "Confident, [DEMOGRAPHIC_DATA] man with a deep, gravelly voice" at bounding box center [875, 272] width 111 height 13
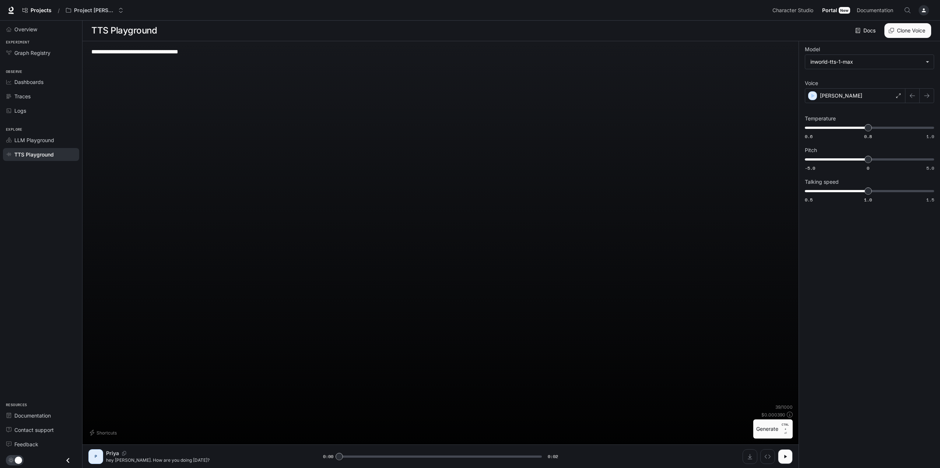
click at [770, 424] on button "Generate CTRL + ⏎" at bounding box center [772, 429] width 39 height 19
click at [843, 92] on div "[PERSON_NAME]" at bounding box center [855, 95] width 101 height 15
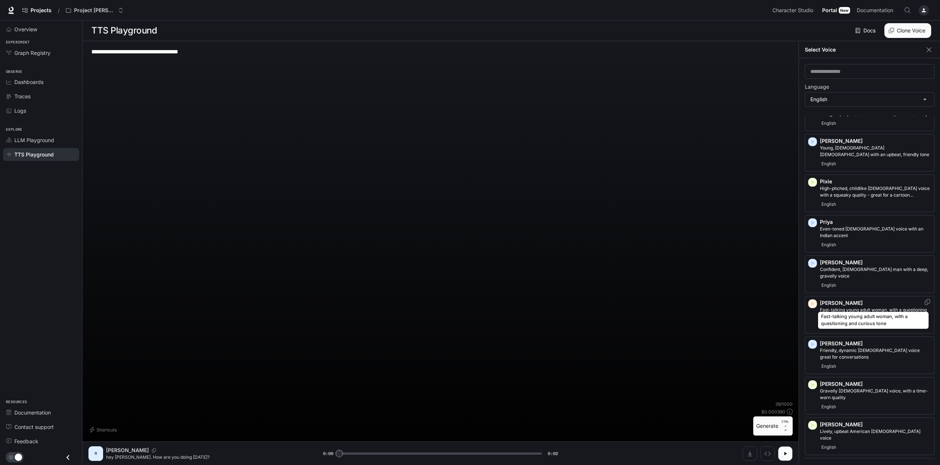
scroll to position [3, 0]
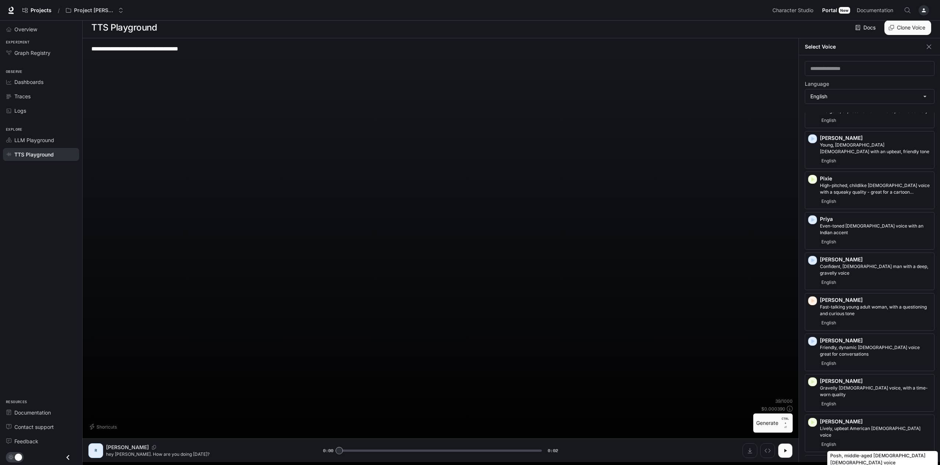
click at [847, 466] on p "Posh, middle-aged [DEMOGRAPHIC_DATA] [DEMOGRAPHIC_DATA] voice" at bounding box center [875, 472] width 111 height 13
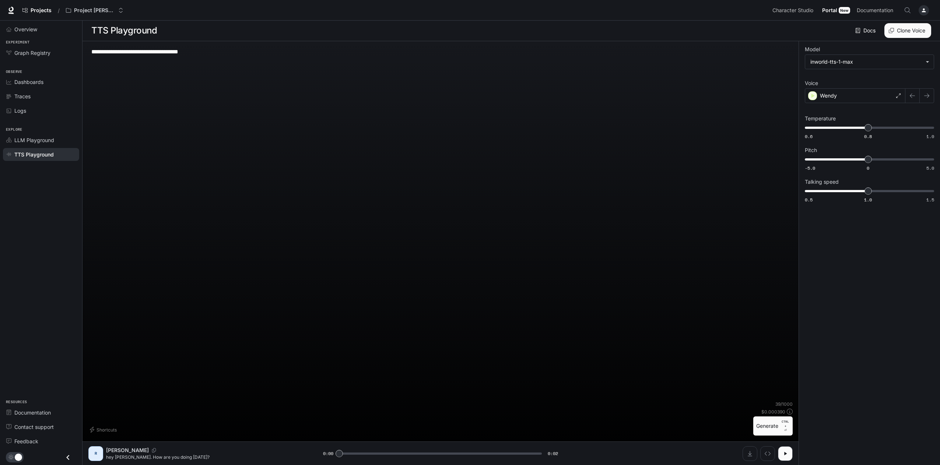
scroll to position [0, 0]
click at [763, 431] on button "Generate CTRL + ⏎" at bounding box center [772, 429] width 39 height 19
click at [843, 98] on div "Wendy" at bounding box center [855, 95] width 101 height 15
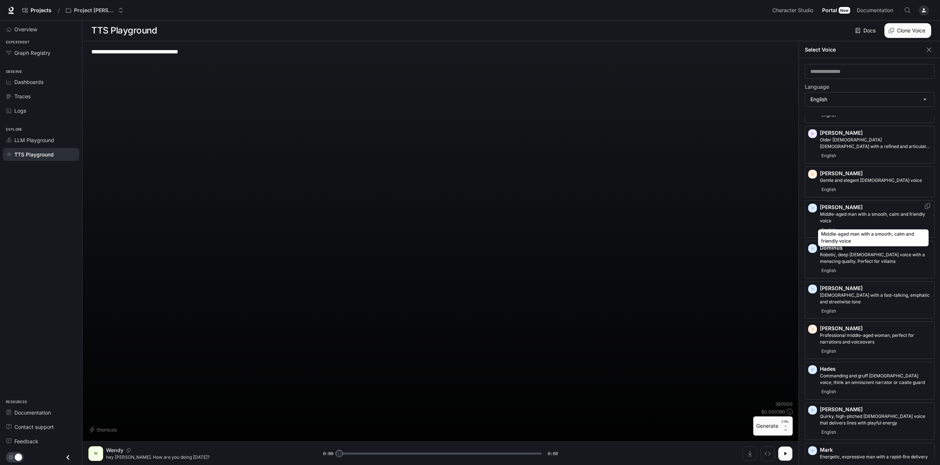
scroll to position [3, 0]
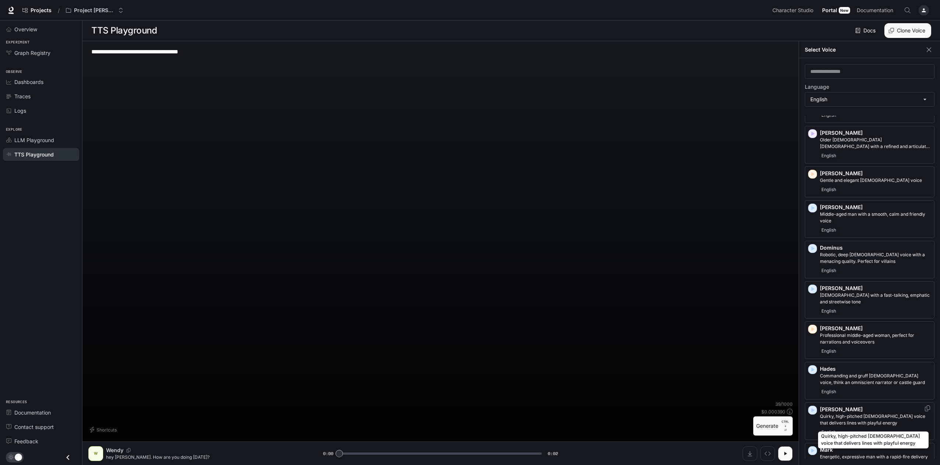
click at [850, 419] on p "Quirky, high-pitched [DEMOGRAPHIC_DATA] voice that delivers lines with playful …" at bounding box center [875, 419] width 111 height 13
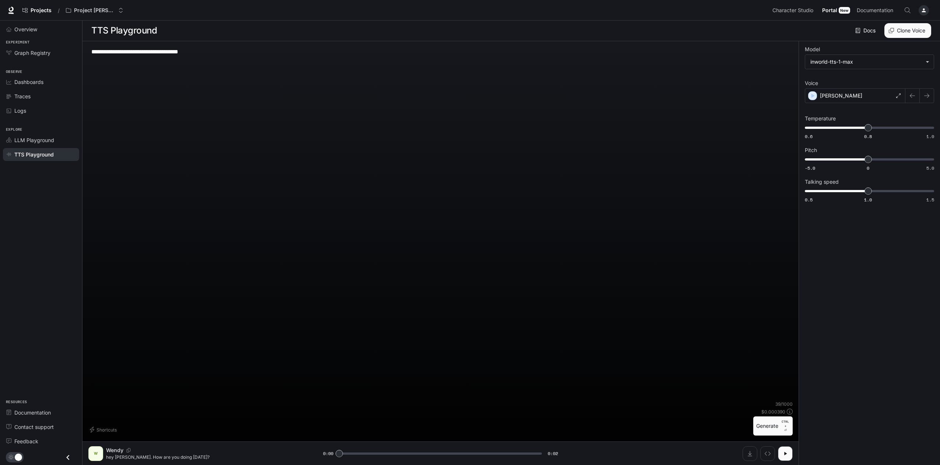
scroll to position [0, 0]
click at [767, 428] on button "Generate CTRL + ⏎" at bounding box center [772, 429] width 39 height 19
type input "*"
click at [838, 99] on div "[PERSON_NAME]" at bounding box center [855, 95] width 101 height 15
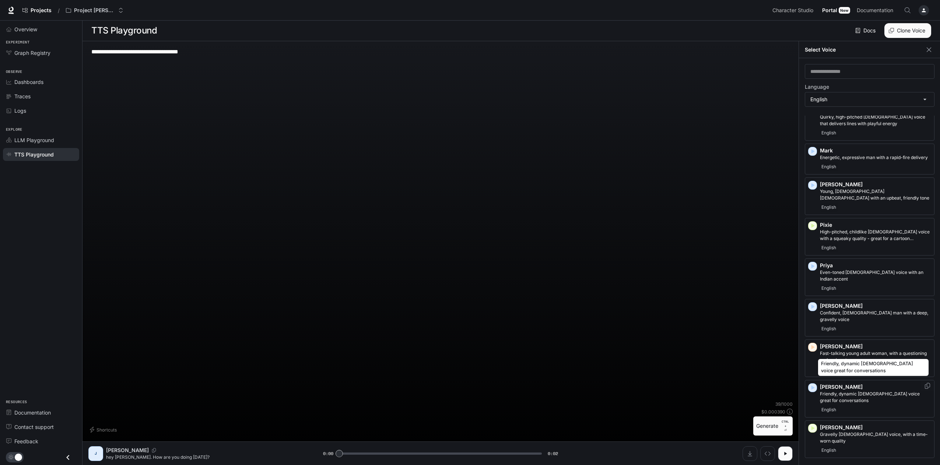
scroll to position [454, 0]
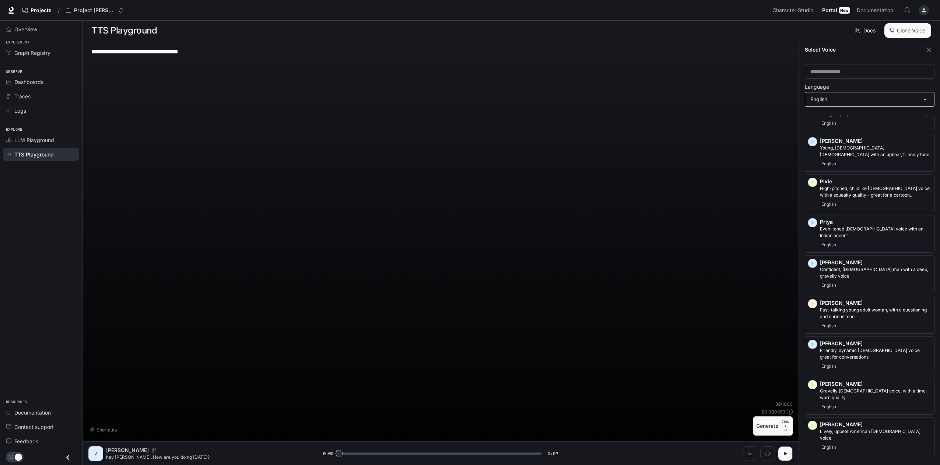
click at [838, 92] on body "**********" at bounding box center [470, 233] width 940 height 466
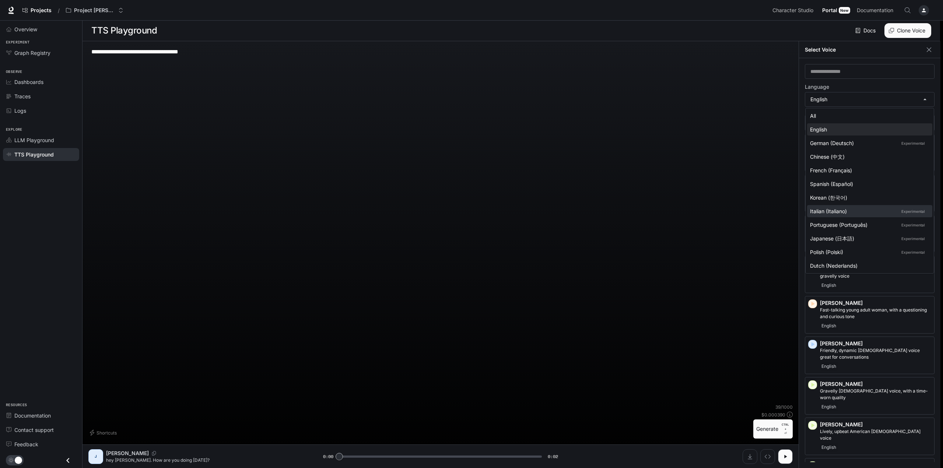
click at [861, 211] on div "Italian (Italiano) Experimental" at bounding box center [868, 211] width 116 height 8
type input "*****"
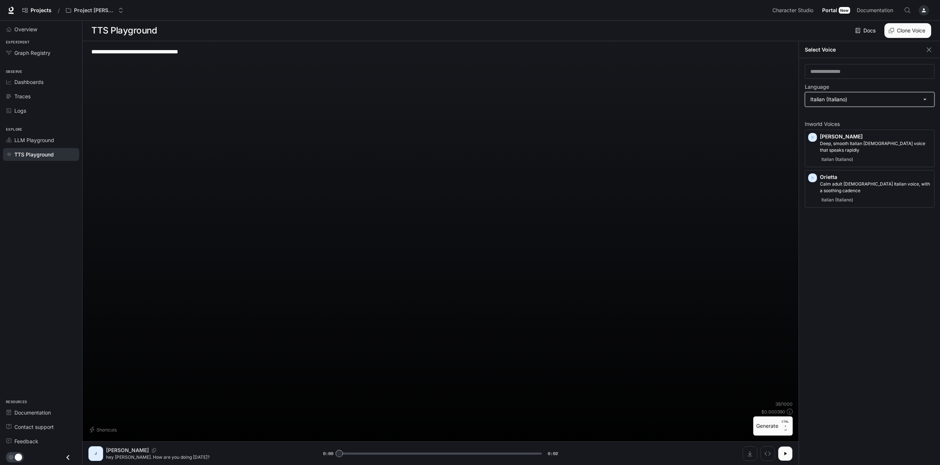
scroll to position [0, 0]
click at [854, 144] on p "Deep, smooth Italian [DEMOGRAPHIC_DATA] voice that speaks rapidly" at bounding box center [875, 146] width 111 height 13
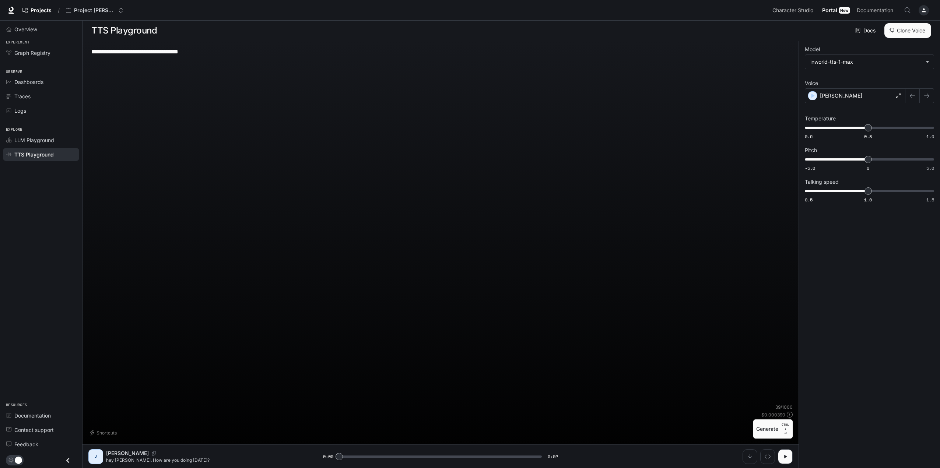
click at [769, 426] on button "Generate CTRL + ⏎" at bounding box center [772, 429] width 39 height 19
type input "*"
click at [847, 93] on div "[PERSON_NAME]" at bounding box center [855, 95] width 101 height 15
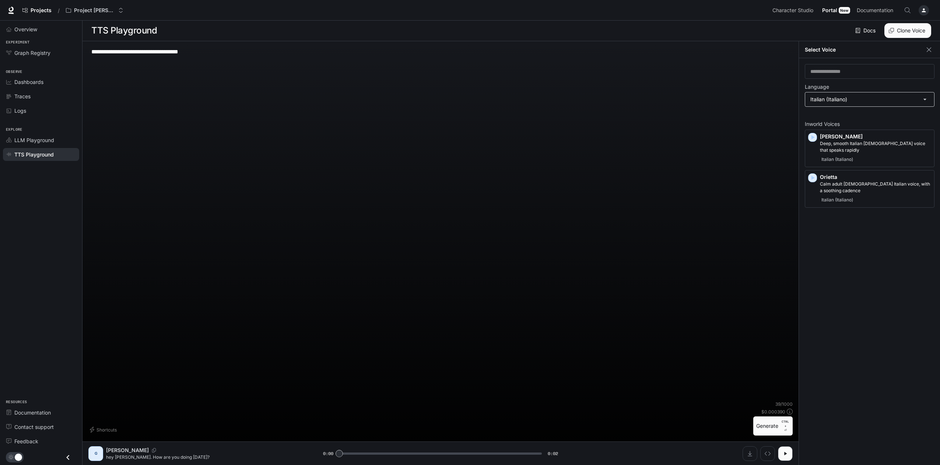
click at [850, 100] on body "**********" at bounding box center [470, 233] width 940 height 466
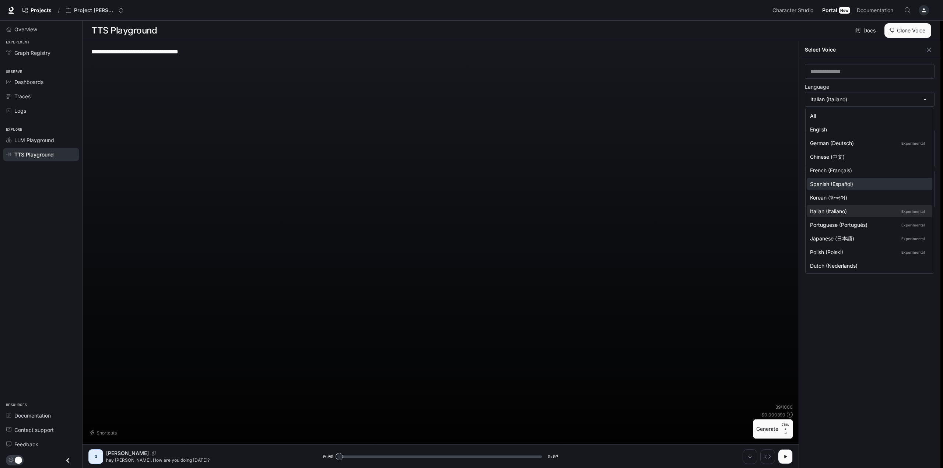
click at [857, 181] on div "Spanish (Español)" at bounding box center [868, 184] width 116 height 8
type input "*****"
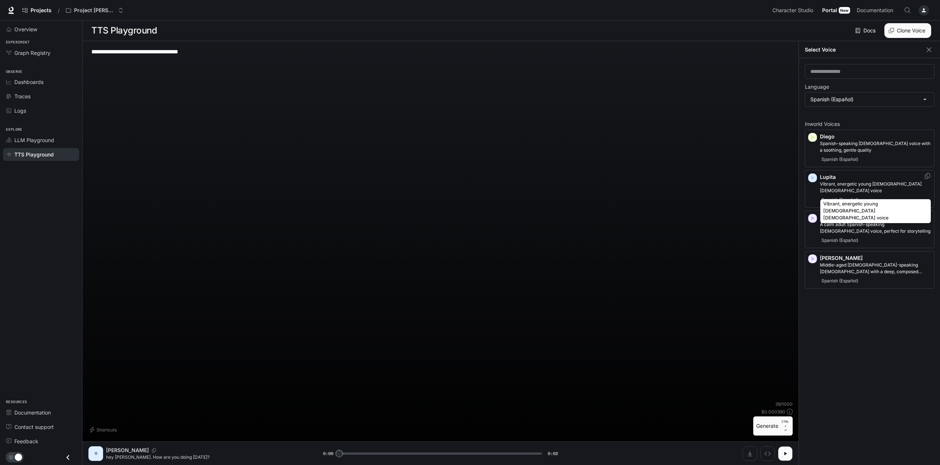
drag, startPoint x: 867, startPoint y: 186, endPoint x: 865, endPoint y: 189, distance: 4.0
click at [867, 186] on p "Vibrant, energetic young [DEMOGRAPHIC_DATA] [DEMOGRAPHIC_DATA] voice" at bounding box center [875, 187] width 111 height 13
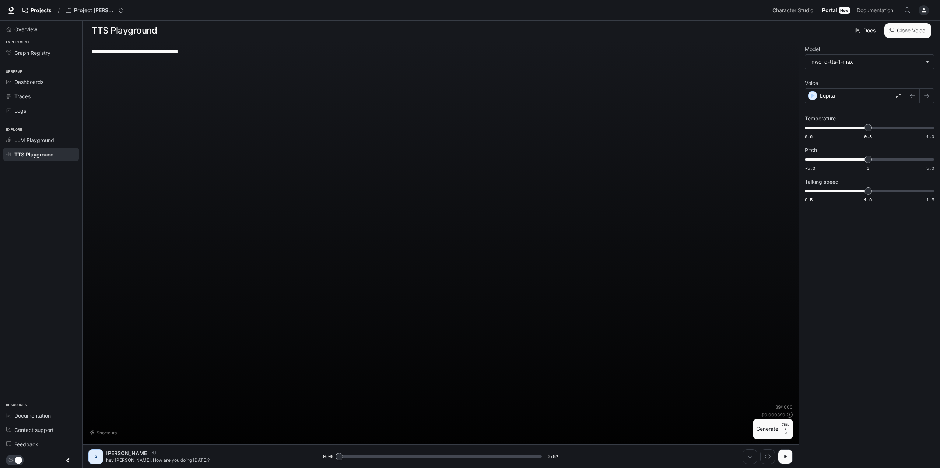
click at [771, 424] on button "Generate CTRL + ⏎" at bounding box center [772, 429] width 39 height 19
click at [859, 94] on div "Lupita" at bounding box center [855, 95] width 101 height 15
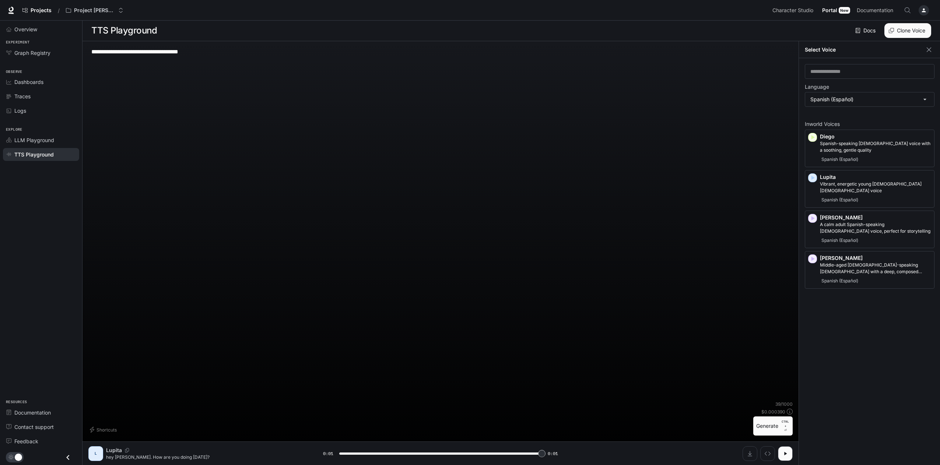
type input "*"
click at [859, 97] on body "**********" at bounding box center [470, 233] width 940 height 466
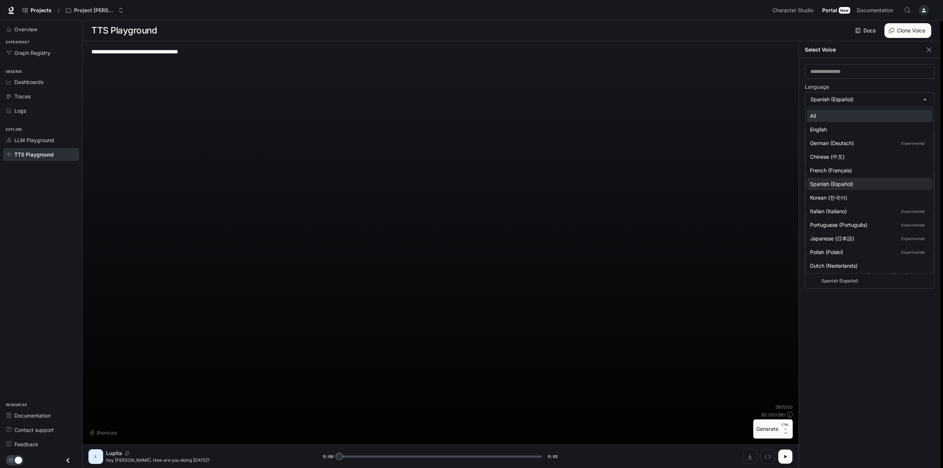
click at [832, 117] on div "All" at bounding box center [868, 116] width 116 height 8
type input "**********"
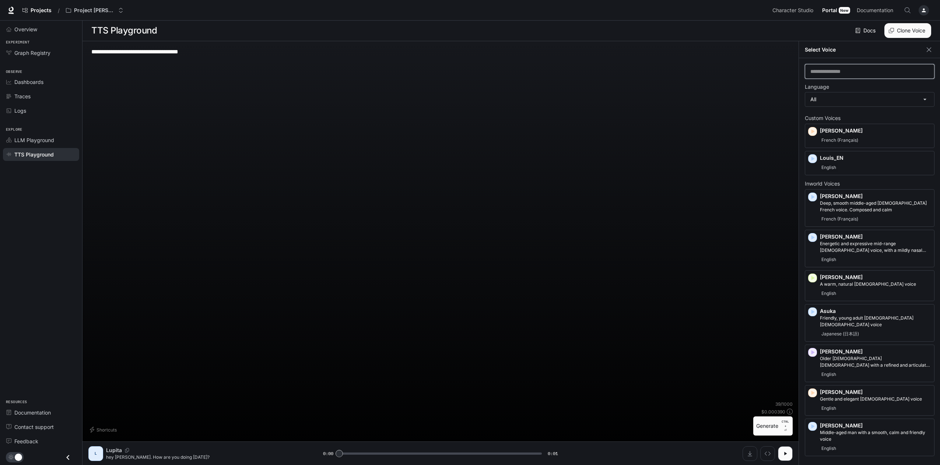
click at [833, 75] on input "text" at bounding box center [869, 71] width 129 height 7
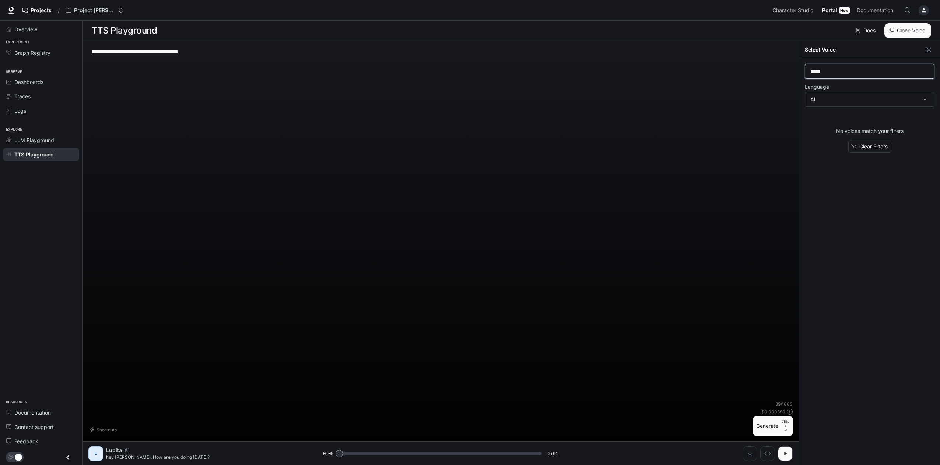
type input "******"
type input "***"
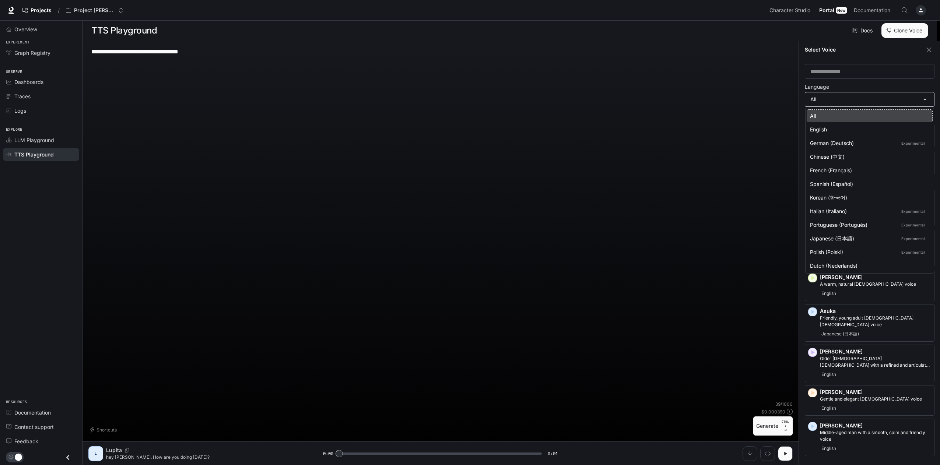
click at [826, 95] on body "**********" at bounding box center [470, 233] width 940 height 466
